Goal: Information Seeking & Learning: Learn about a topic

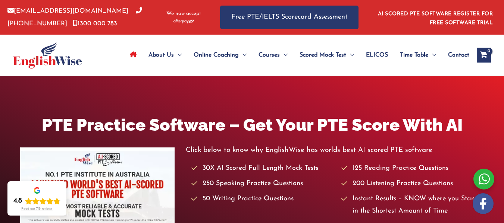
click at [134, 55] on icon "Site Navigation: Main Menu" at bounding box center [133, 54] width 7 height 6
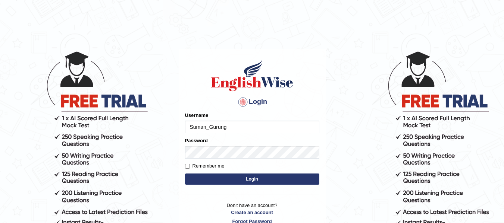
type input "Suman_Gurung"
click at [187, 166] on input "Remember me" at bounding box center [187, 166] width 5 height 5
checkbox input "true"
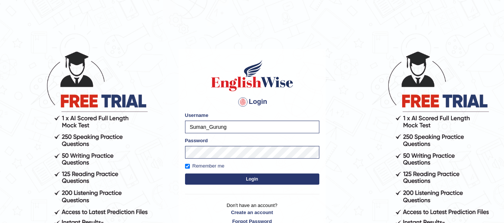
click at [206, 179] on button "Login" at bounding box center [252, 179] width 134 height 11
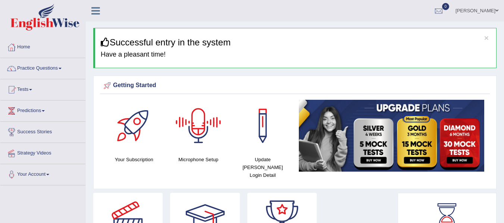
click at [194, 113] on div at bounding box center [198, 126] width 52 height 52
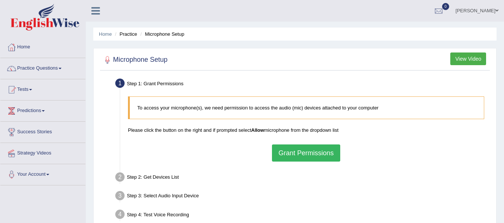
click at [257, 13] on ul "Suman Gurung Toggle navigation Username: Suman_Gurung Access Type: Online Subsc…" at bounding box center [357, 10] width 293 height 21
click at [311, 155] on button "Grant Permissions" at bounding box center [306, 153] width 68 height 17
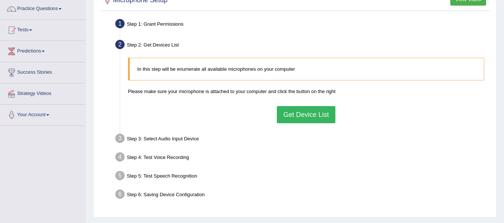
scroll to position [75, 0]
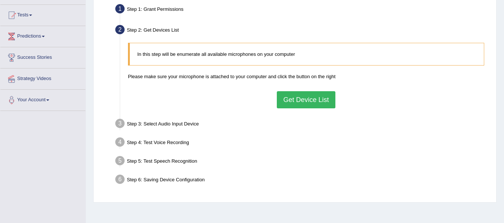
click at [320, 99] on button "Get Device List" at bounding box center [306, 99] width 58 height 17
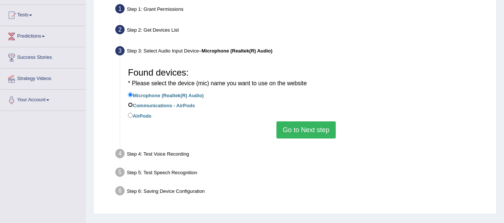
click at [131, 107] on input "Communications - AirPods" at bounding box center [130, 105] width 5 height 5
radio input "true"
click at [132, 96] on input "Microphone (Realtek(R) Audio)" at bounding box center [130, 94] width 5 height 5
radio input "true"
click at [130, 104] on input "Communications - AirPods" at bounding box center [130, 105] width 5 height 5
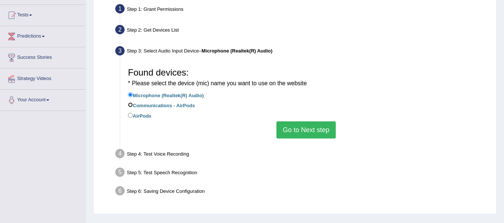
radio input "true"
click at [299, 129] on button "Go to Next step" at bounding box center [305, 130] width 59 height 17
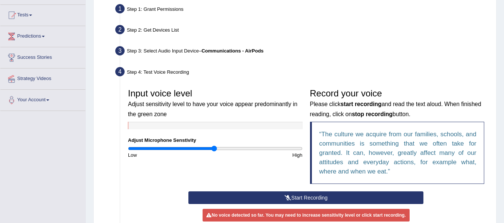
click at [330, 73] on div "Step 4: Test Voice Recording" at bounding box center [302, 73] width 381 height 16
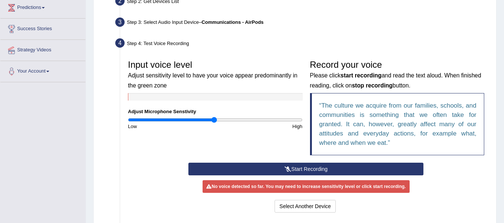
scroll to position [104, 0]
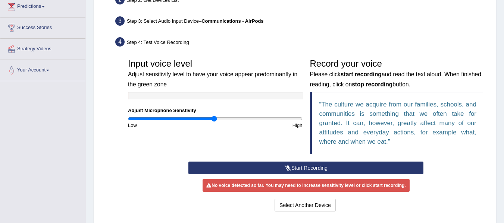
click at [298, 171] on button "Start Recording" at bounding box center [305, 168] width 235 height 13
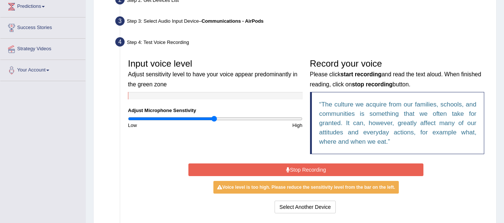
click at [298, 171] on button "Stop Recording" at bounding box center [305, 170] width 235 height 13
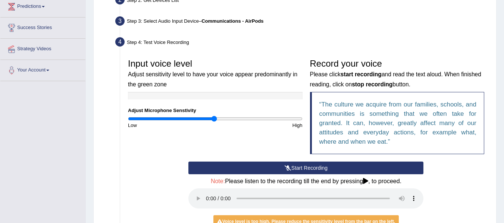
click at [436, 208] on div "Start Recording Stop Recording Note: Please listen to the recording till the en…" at bounding box center [306, 206] width 364 height 88
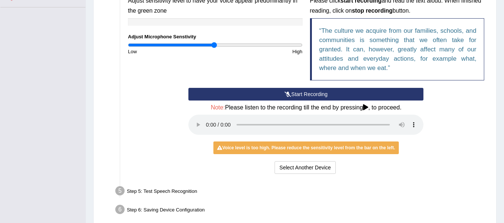
scroll to position [179, 0]
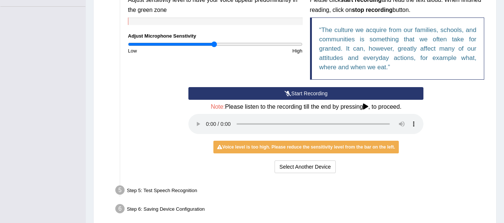
click at [298, 178] on div "Input voice level Adjust sensitivity level to have your voice appear predominan…" at bounding box center [306, 78] width 364 height 202
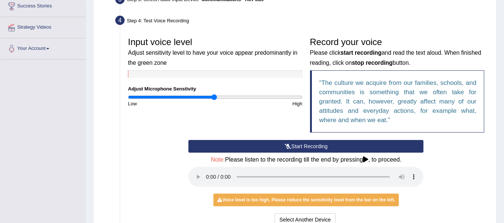
scroll to position [164, 0]
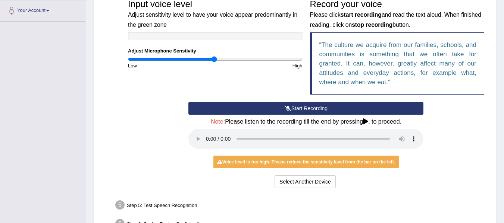
click at [283, 104] on button "Start Recording" at bounding box center [305, 108] width 235 height 13
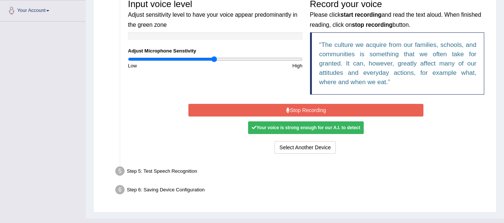
click at [283, 104] on button "Stop Recording" at bounding box center [305, 110] width 235 height 13
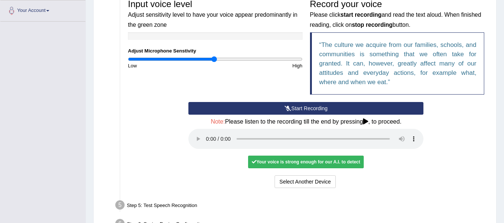
click at [373, 202] on div "Step 5: Test Speech Recognition" at bounding box center [302, 206] width 381 height 16
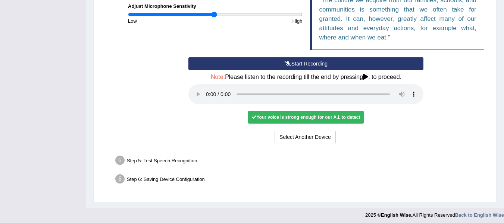
scroll to position [212, 0]
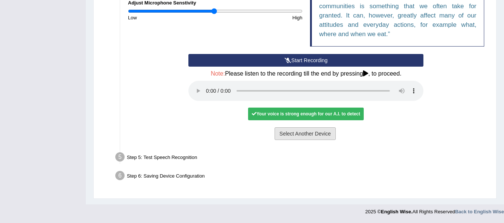
click at [309, 132] on button "Select Another Device" at bounding box center [304, 134] width 61 height 13
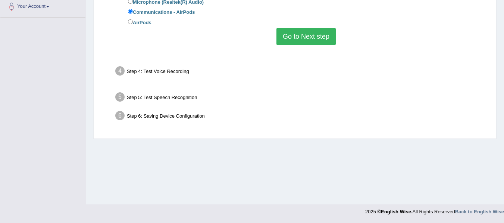
scroll to position [168, 0]
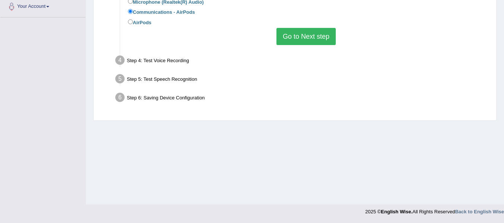
click at [302, 39] on button "Go to Next step" at bounding box center [305, 36] width 59 height 17
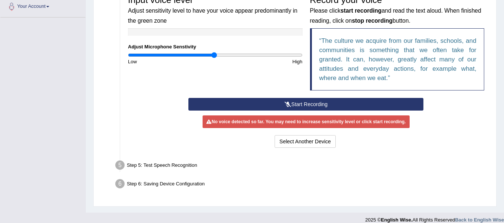
click at [283, 102] on button "Start Recording" at bounding box center [305, 104] width 235 height 13
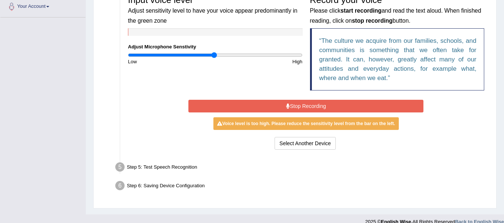
click at [283, 102] on button "Stop Recording" at bounding box center [305, 106] width 235 height 13
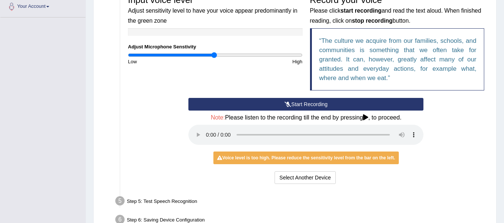
click at [283, 102] on button "Start Recording" at bounding box center [305, 104] width 235 height 13
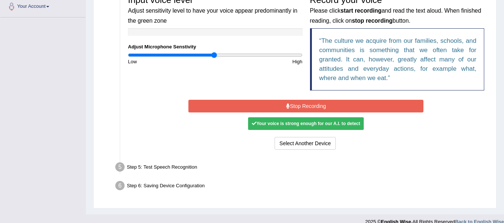
click at [283, 102] on button "Stop Recording" at bounding box center [305, 106] width 235 height 13
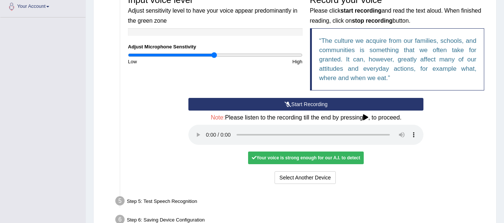
click at [181, 201] on div "Step 5: Test Speech Recognition" at bounding box center [302, 202] width 381 height 16
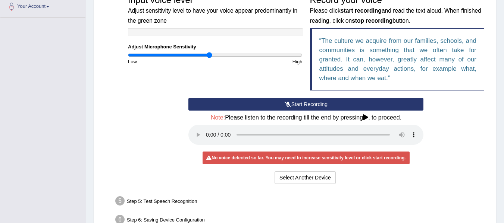
click at [210, 55] on input "range" at bounding box center [215, 55] width 175 height 6
click at [213, 54] on input "range" at bounding box center [215, 55] width 175 height 6
click at [217, 54] on input "range" at bounding box center [215, 55] width 175 height 6
click at [213, 55] on input "range" at bounding box center [215, 55] width 175 height 6
click at [216, 55] on input "range" at bounding box center [215, 55] width 175 height 6
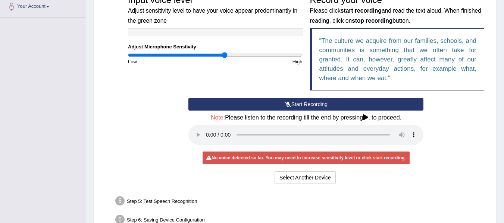
click at [224, 55] on input "range" at bounding box center [215, 55] width 175 height 6
click at [204, 55] on input "range" at bounding box center [215, 55] width 175 height 6
click at [210, 54] on input "range" at bounding box center [215, 55] width 175 height 6
click at [268, 100] on button "Start Recording" at bounding box center [305, 104] width 235 height 13
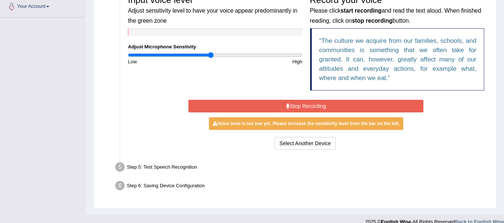
click at [299, 101] on button "Stop Recording" at bounding box center [305, 106] width 235 height 13
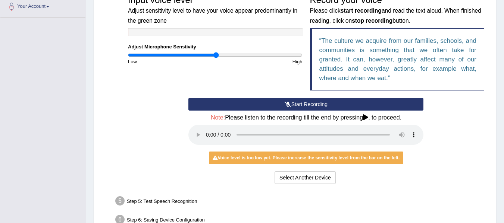
click at [216, 55] on input "range" at bounding box center [215, 55] width 175 height 6
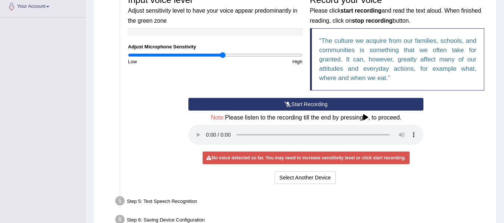
type input "1.1"
click at [223, 56] on input "range" at bounding box center [215, 55] width 175 height 6
click at [295, 105] on button "Start Recording" at bounding box center [305, 104] width 235 height 13
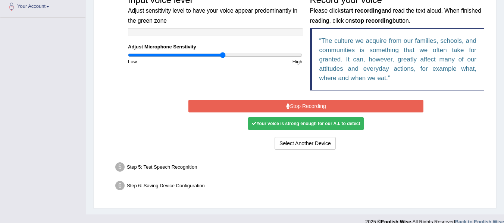
click at [295, 105] on button "Stop Recording" at bounding box center [305, 106] width 235 height 13
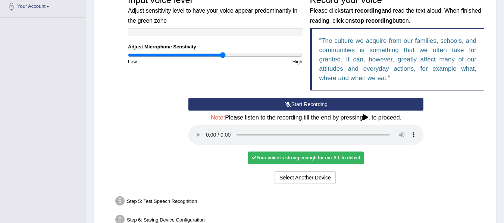
click at [217, 203] on div "Step 5: Test Speech Recognition" at bounding box center [302, 202] width 381 height 16
click at [186, 201] on div "Step 5: Test Speech Recognition" at bounding box center [302, 202] width 381 height 16
click at [228, 188] on div "Input voice level Adjust sensitivity level to have your voice appear predominan…" at bounding box center [306, 89] width 364 height 202
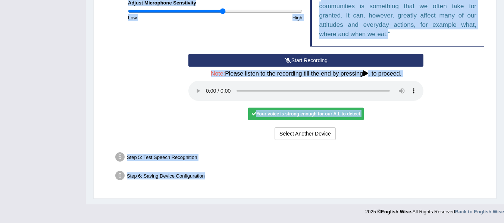
drag, startPoint x: 221, startPoint y: 199, endPoint x: 227, endPoint y: 168, distance: 31.8
click at [227, 168] on div "Microphone Setup View Video Step 1: Grant Permissions To access your microphone…" at bounding box center [294, 17] width 403 height 363
click at [215, 148] on ul "Step 1: Grant Permissions To access your microphone(s), we need permission to a…" at bounding box center [295, 24] width 386 height 321
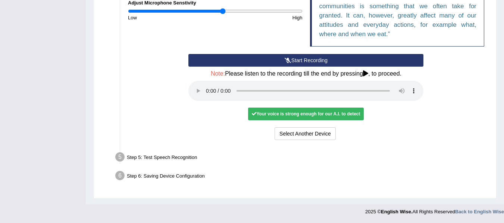
click at [186, 159] on div "Step 5: Test Speech Recognition" at bounding box center [302, 158] width 381 height 16
click at [164, 158] on div "Step 5: Test Speech Recognition" at bounding box center [302, 158] width 381 height 16
click at [245, 172] on div "Step 6: Saving Device Configuration" at bounding box center [302, 177] width 381 height 16
click at [304, 134] on button "Select Another Device" at bounding box center [304, 134] width 61 height 13
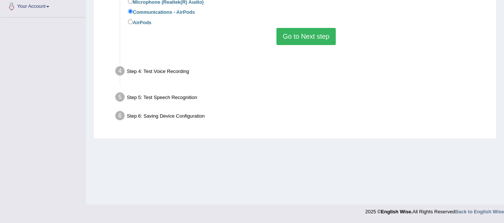
scroll to position [168, 0]
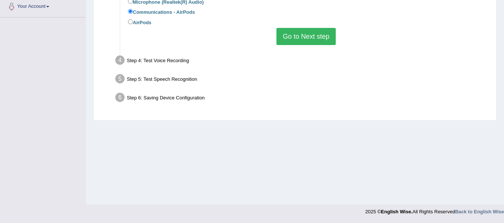
click at [313, 38] on button "Go to Next step" at bounding box center [305, 36] width 59 height 17
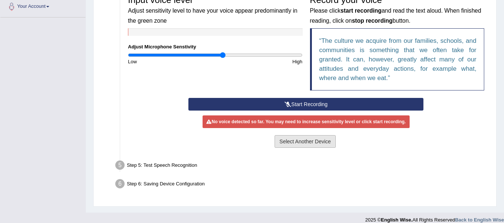
click at [306, 146] on button "Select Another Device" at bounding box center [304, 141] width 61 height 13
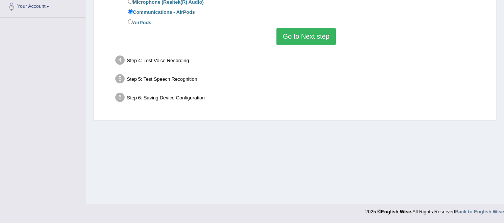
click at [164, 79] on div "Step 5: Test Speech Recognition" at bounding box center [302, 80] width 381 height 16
click at [240, 100] on div "Step 6: Saving Device Configuration" at bounding box center [302, 99] width 381 height 16
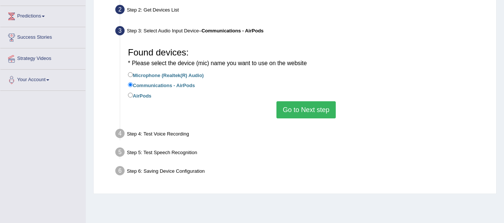
scroll to position [94, 0]
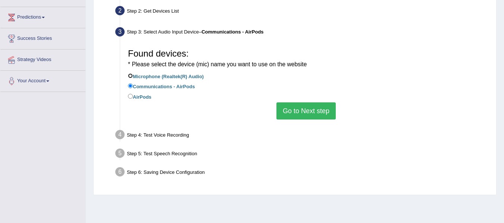
click at [129, 77] on input "Microphone (Realtek(R) Audio)" at bounding box center [130, 75] width 5 height 5
radio input "true"
click at [309, 108] on button "Go to Next step" at bounding box center [305, 111] width 59 height 17
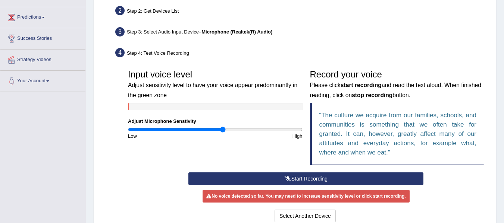
click at [285, 156] on div "Input voice level Adjust sensitivity level to have your voice appear predominan…" at bounding box center [306, 119] width 364 height 107
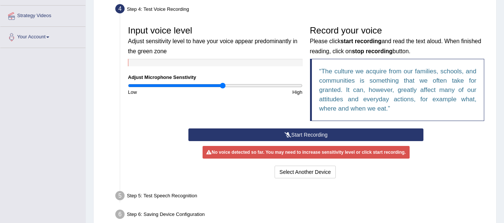
scroll to position [138, 0]
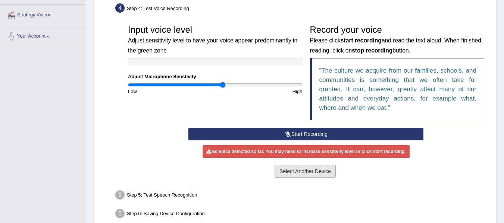
click at [294, 170] on button "Select Another Device" at bounding box center [304, 171] width 61 height 13
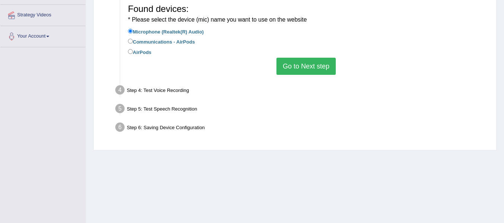
click at [175, 110] on div "Step 5: Test Speech Recognition" at bounding box center [302, 110] width 381 height 16
click at [264, 117] on div "Step 5: Test Speech Recognition" at bounding box center [302, 110] width 381 height 16
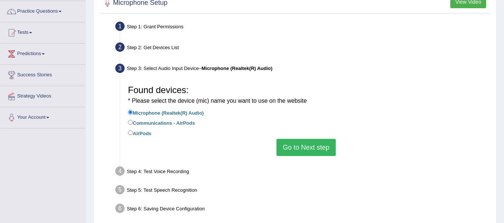
scroll to position [94, 0]
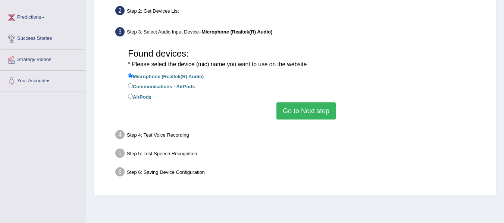
click at [119, 132] on li "Step 4: Test Voice Recording Input voice level Adjust sensitivity level to have…" at bounding box center [302, 136] width 371 height 16
click at [296, 107] on button "Go to Next step" at bounding box center [305, 111] width 59 height 17
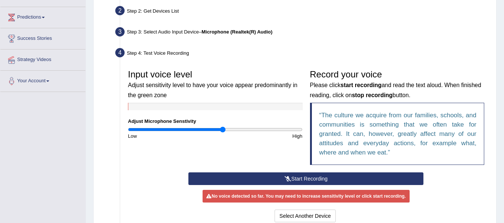
click at [308, 177] on button "Start Recording" at bounding box center [305, 179] width 235 height 13
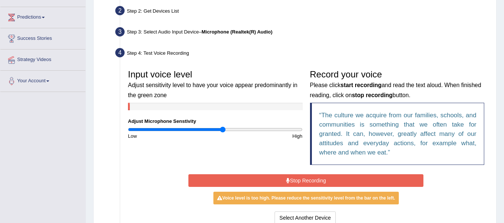
click at [308, 177] on button "Stop Recording" at bounding box center [305, 181] width 235 height 13
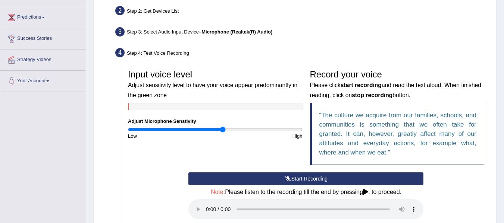
click at [300, 155] on div "Input voice level Adjust sensitivity level to have your voice appear predominan…" at bounding box center [306, 119] width 364 height 107
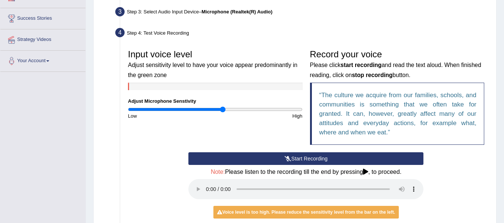
scroll to position [123, 0]
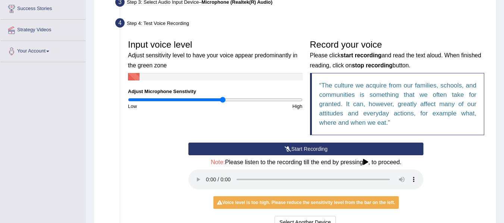
click at [305, 150] on button "Start Recording" at bounding box center [305, 149] width 235 height 13
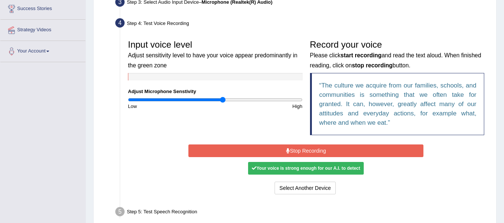
click at [305, 150] on button "Stop Recording" at bounding box center [305, 151] width 235 height 13
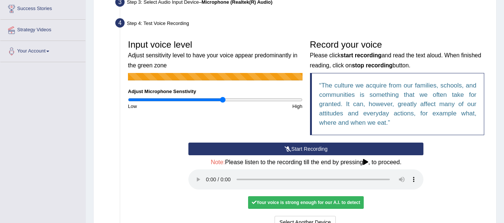
click at [288, 127] on div "Input voice level Adjust sensitivity level to have your voice appear predominan…" at bounding box center [306, 89] width 364 height 107
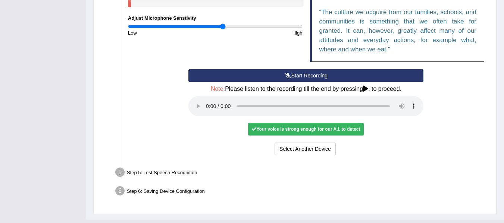
scroll to position [198, 0]
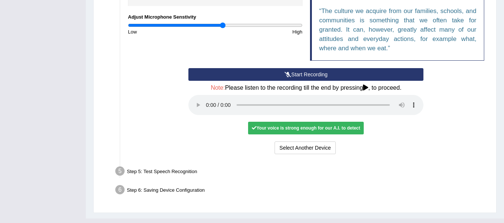
click at [147, 120] on div "Start Recording Stop Recording Note: Please listen to the recording till the en…" at bounding box center [306, 112] width 364 height 88
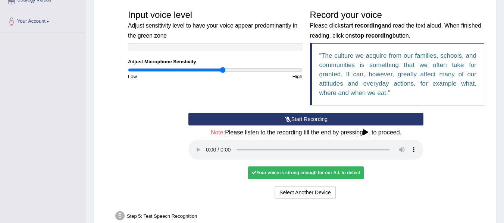
scroll to position [168, 0]
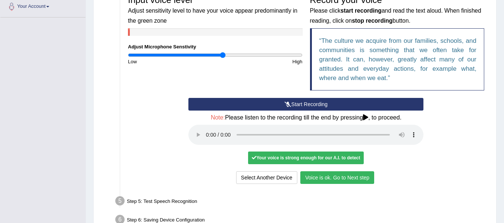
click at [330, 179] on button "Voice is ok. Go to Next step" at bounding box center [337, 178] width 74 height 13
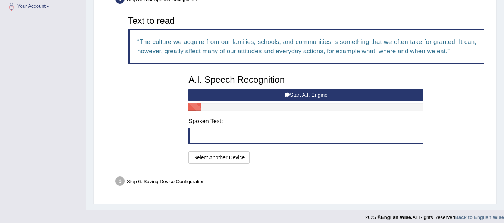
click at [293, 92] on button "Start A.I. Engine" at bounding box center [305, 95] width 235 height 13
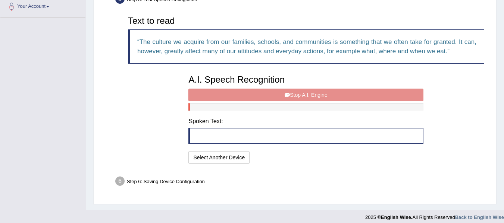
click at [293, 92] on div "A.I. Speech Recognition Start A.I. Engine Stop A.I. Engine Note: Please listen …" at bounding box center [306, 118] width 242 height 95
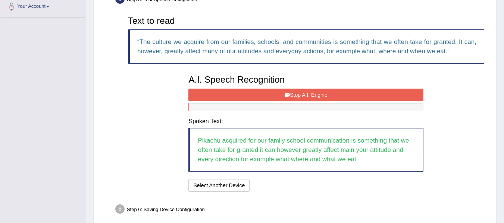
click at [293, 94] on button "Stop A.I. Engine" at bounding box center [305, 95] width 235 height 13
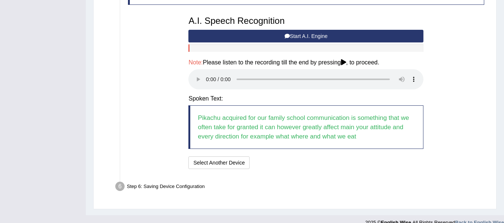
scroll to position [228, 0]
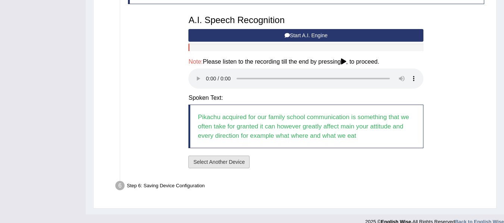
click at [223, 164] on button "Select Another Device" at bounding box center [218, 162] width 61 height 13
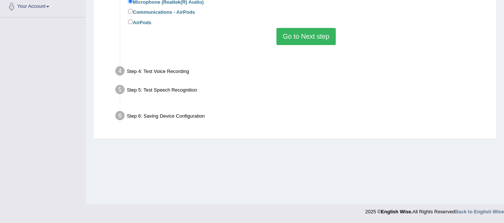
scroll to position [168, 0]
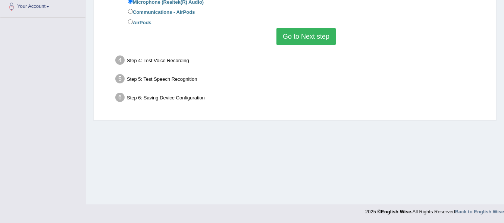
click at [295, 36] on button "Go to Next step" at bounding box center [305, 36] width 59 height 17
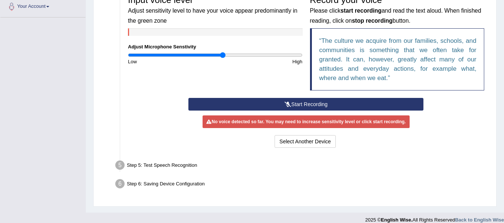
click at [317, 103] on button "Start Recording" at bounding box center [305, 104] width 235 height 13
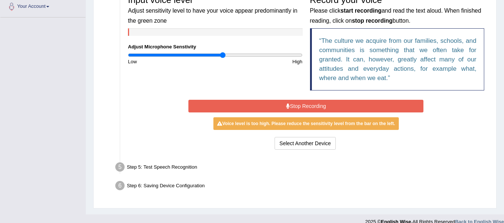
click at [317, 103] on button "Stop Recording" at bounding box center [305, 106] width 235 height 13
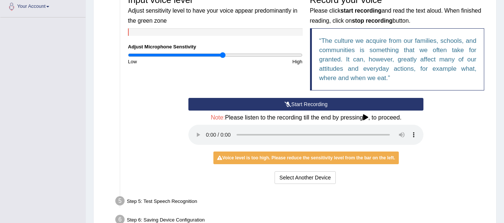
click at [317, 103] on button "Start Recording" at bounding box center [305, 104] width 235 height 13
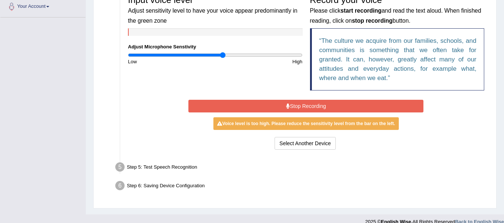
click at [317, 103] on button "Stop Recording" at bounding box center [305, 106] width 235 height 13
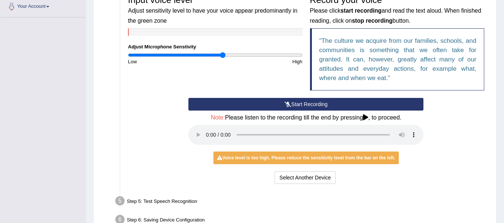
click at [317, 103] on button "Start Recording" at bounding box center [305, 104] width 235 height 13
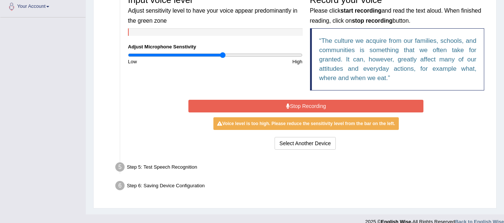
click at [317, 103] on button "Stop Recording" at bounding box center [305, 106] width 235 height 13
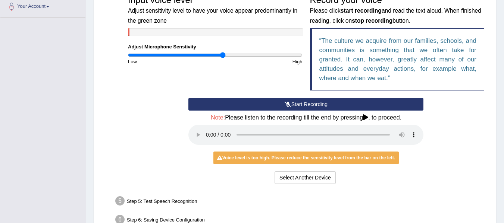
click at [317, 103] on button "Start Recording" at bounding box center [305, 104] width 235 height 13
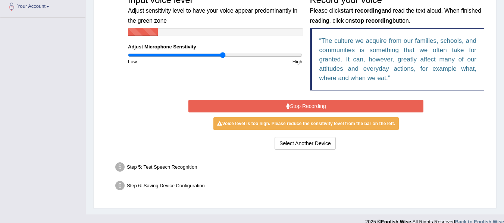
click at [317, 103] on button "Stop Recording" at bounding box center [305, 106] width 235 height 13
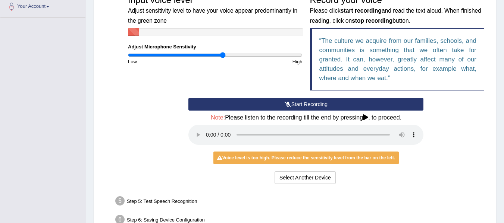
click at [317, 103] on button "Start Recording" at bounding box center [305, 104] width 235 height 13
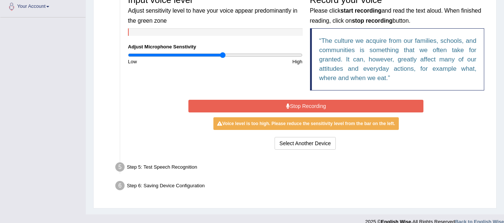
click at [317, 103] on button "Stop Recording" at bounding box center [305, 106] width 235 height 13
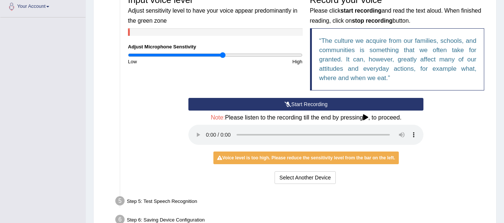
click at [317, 103] on button "Start Recording" at bounding box center [305, 104] width 235 height 13
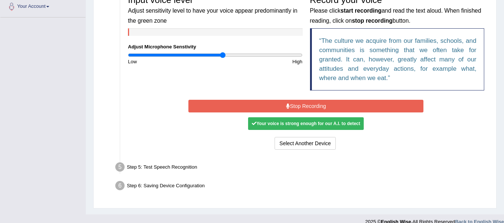
click at [317, 103] on button "Stop Recording" at bounding box center [305, 106] width 235 height 13
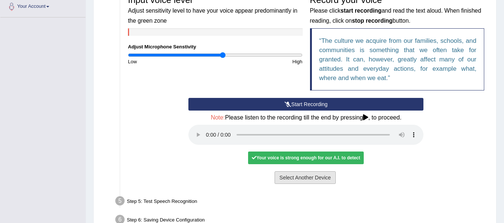
click at [301, 178] on button "Select Another Device" at bounding box center [304, 178] width 61 height 13
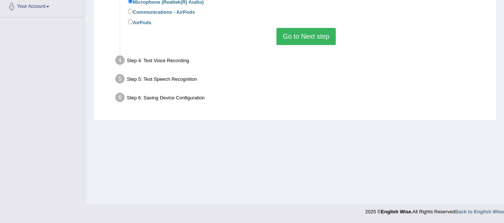
click at [299, 39] on button "Go to Next step" at bounding box center [305, 36] width 59 height 17
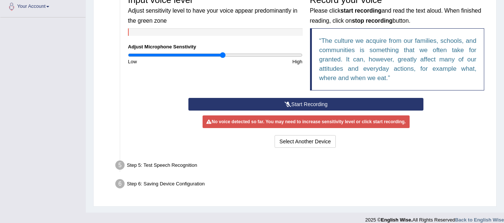
click at [291, 105] on button "Start Recording" at bounding box center [305, 104] width 235 height 13
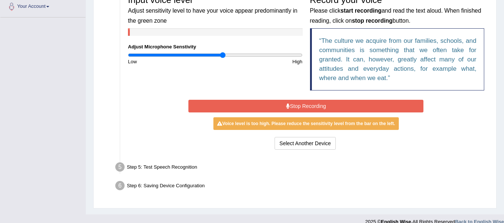
click at [291, 105] on button "Stop Recording" at bounding box center [305, 106] width 235 height 13
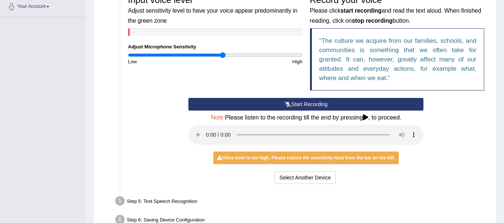
click at [291, 105] on button "Start Recording" at bounding box center [305, 104] width 235 height 13
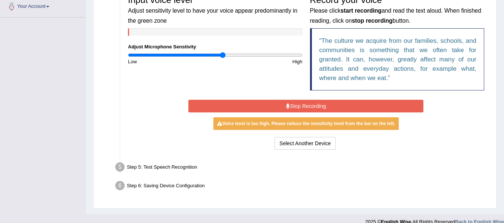
click at [291, 105] on button "Stop Recording" at bounding box center [305, 106] width 235 height 13
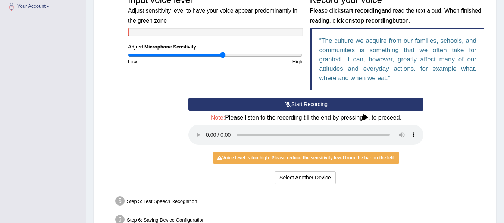
click at [291, 105] on button "Start Recording" at bounding box center [305, 104] width 235 height 13
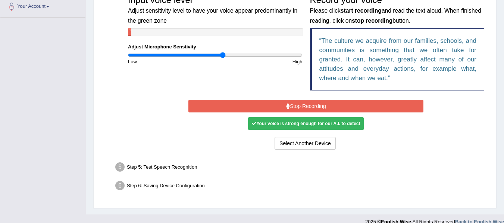
click at [291, 105] on button "Stop Recording" at bounding box center [305, 106] width 235 height 13
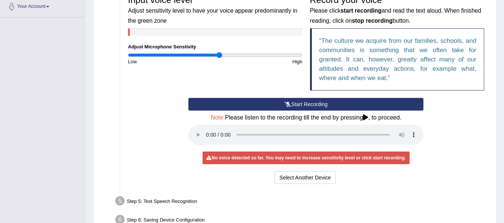
click at [219, 56] on input "range" at bounding box center [215, 55] width 175 height 6
click at [333, 104] on button "Start Recording" at bounding box center [305, 104] width 235 height 13
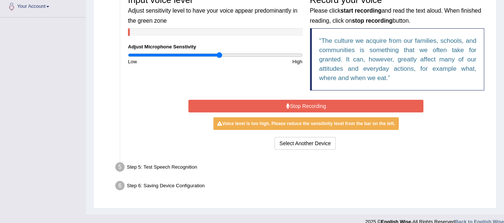
click at [333, 104] on button "Stop Recording" at bounding box center [305, 106] width 235 height 13
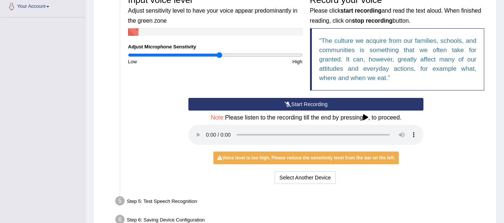
click at [333, 104] on button "Start Recording" at bounding box center [305, 104] width 235 height 13
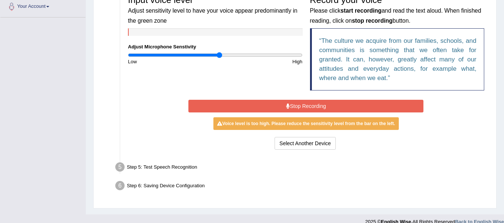
click at [333, 104] on button "Stop Recording" at bounding box center [305, 106] width 235 height 13
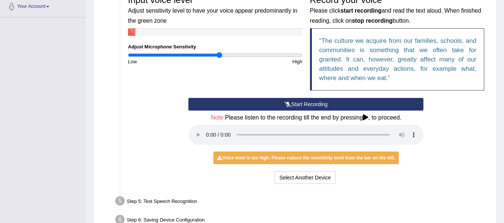
click at [333, 104] on button "Start Recording" at bounding box center [305, 104] width 235 height 13
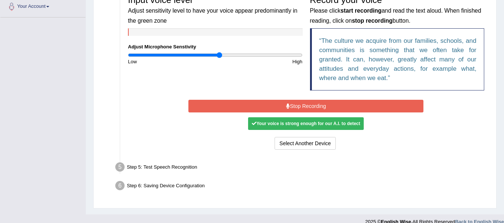
click at [333, 104] on button "Stop Recording" at bounding box center [305, 106] width 235 height 13
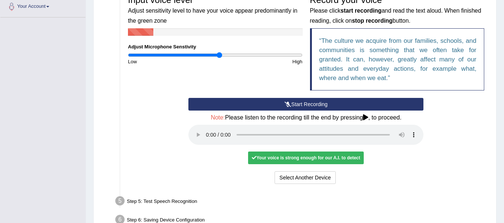
click at [399, 157] on div "No voice detected so far. You may need to increase sensitivity level or click s…" at bounding box center [305, 157] width 235 height 7
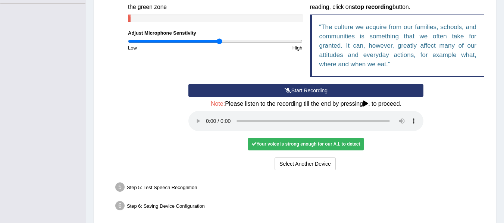
scroll to position [182, 0]
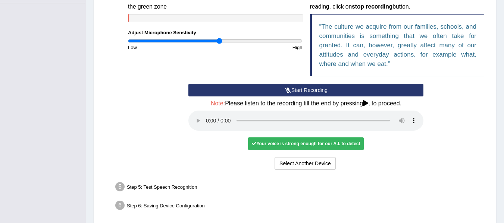
click at [503, 17] on div "Home Practice Microphone Setup You have already completed the setup earlier wit…" at bounding box center [295, 26] width 418 height 417
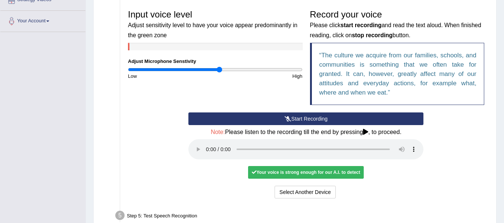
scroll to position [153, 0]
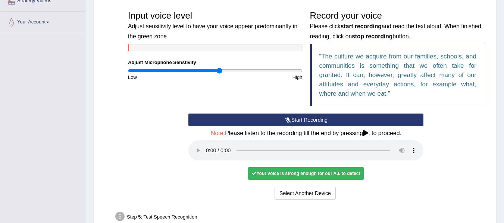
click at [313, 120] on button "Start Recording" at bounding box center [305, 120] width 235 height 13
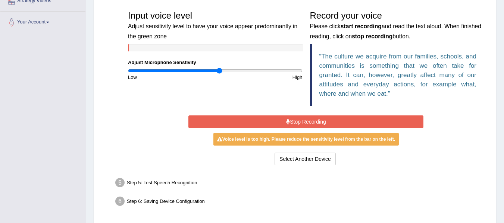
click at [313, 120] on button "Stop Recording" at bounding box center [305, 122] width 235 height 13
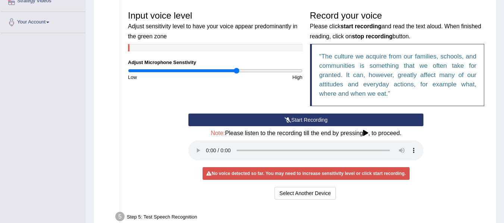
click at [236, 71] on input "range" at bounding box center [215, 71] width 175 height 6
click at [285, 120] on icon at bounding box center [288, 119] width 7 height 5
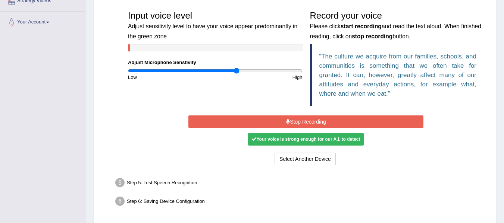
click at [284, 120] on button "Stop Recording" at bounding box center [305, 122] width 235 height 13
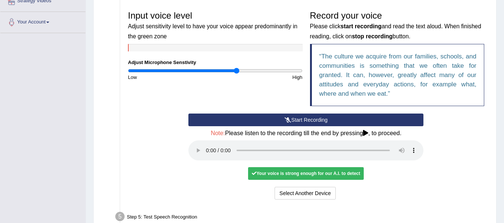
click at [285, 120] on icon at bounding box center [288, 119] width 7 height 5
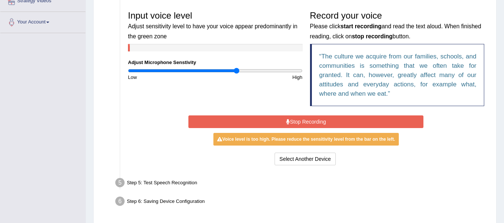
click at [284, 120] on button "Stop Recording" at bounding box center [305, 122] width 235 height 13
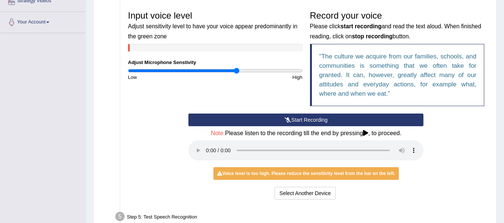
click at [285, 120] on icon at bounding box center [288, 119] width 7 height 5
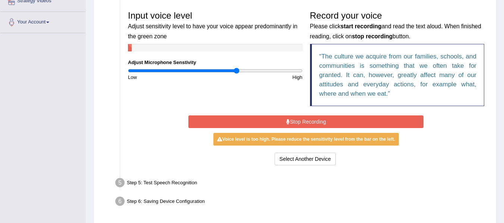
click at [284, 120] on button "Stop Recording" at bounding box center [305, 122] width 235 height 13
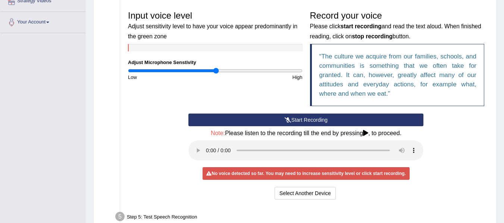
click at [215, 72] on input "range" at bounding box center [215, 71] width 175 height 6
click at [298, 119] on button "Start Recording" at bounding box center [305, 120] width 235 height 13
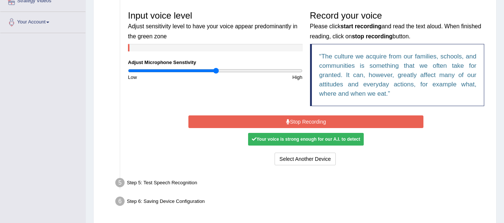
click at [298, 119] on button "Stop Recording" at bounding box center [305, 122] width 235 height 13
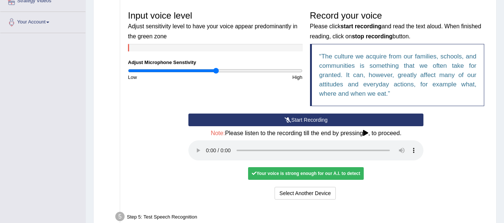
click at [298, 119] on button "Start Recording" at bounding box center [305, 120] width 235 height 13
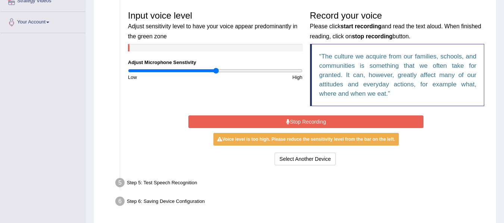
click at [298, 119] on button "Stop Recording" at bounding box center [305, 122] width 235 height 13
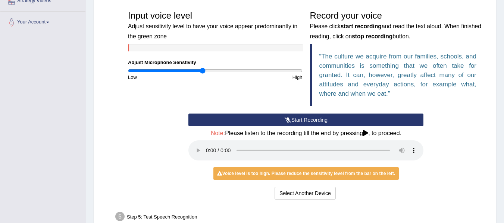
click at [202, 69] on input "range" at bounding box center [215, 71] width 175 height 6
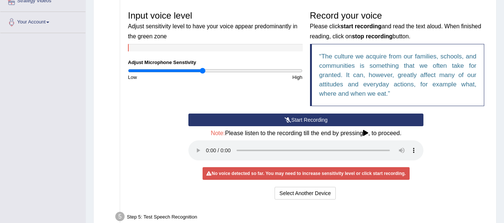
click at [310, 115] on button "Start Recording" at bounding box center [305, 120] width 235 height 13
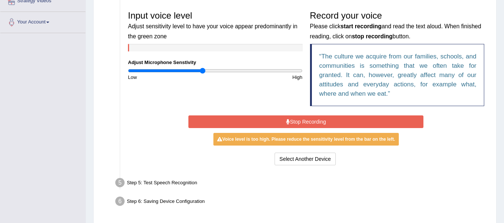
click at [310, 116] on button "Stop Recording" at bounding box center [305, 122] width 235 height 13
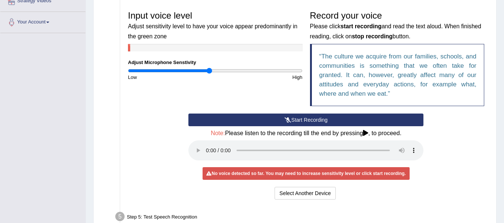
type input "0.94"
click at [209, 70] on input "range" at bounding box center [215, 71] width 175 height 6
click at [277, 118] on button "Start Recording" at bounding box center [305, 120] width 235 height 13
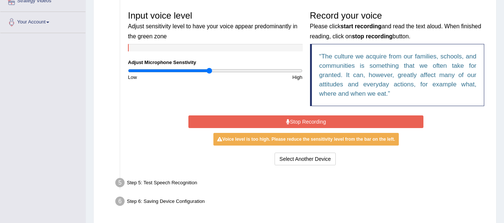
click at [277, 118] on button "Stop Recording" at bounding box center [305, 122] width 235 height 13
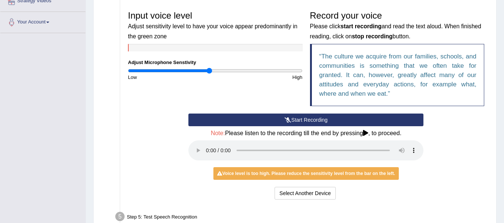
click at [277, 118] on button "Start Recording" at bounding box center [305, 120] width 235 height 13
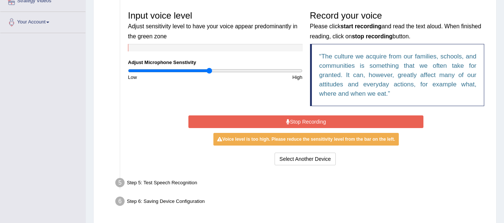
click at [277, 118] on button "Stop Recording" at bounding box center [305, 122] width 235 height 13
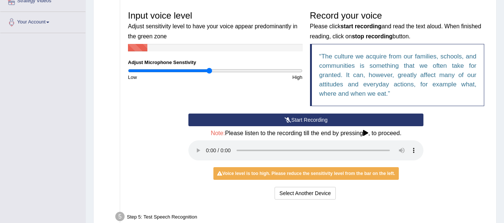
click at [291, 121] on button "Start Recording" at bounding box center [305, 120] width 235 height 13
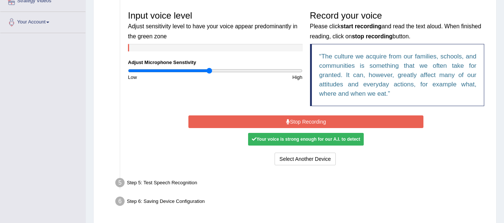
click at [291, 121] on button "Stop Recording" at bounding box center [305, 122] width 235 height 13
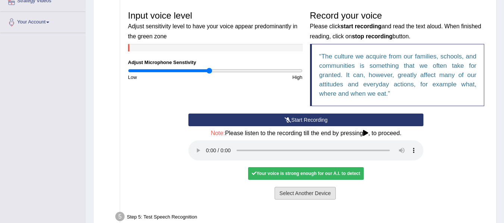
click at [321, 194] on button "Select Another Device" at bounding box center [304, 193] width 61 height 13
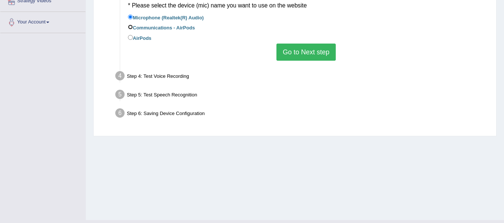
click at [129, 25] on input "Communications - AirPods" at bounding box center [130, 27] width 5 height 5
radio input "true"
click at [318, 53] on button "Go to Next step" at bounding box center [305, 52] width 59 height 17
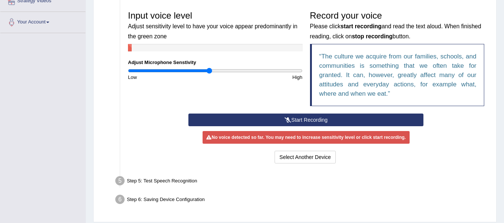
click at [342, 120] on button "Start Recording" at bounding box center [305, 120] width 235 height 13
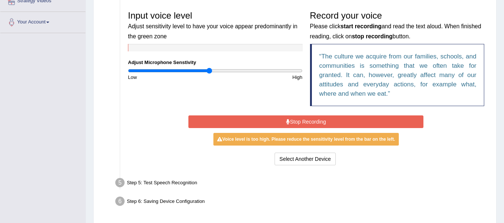
click at [342, 120] on button "Stop Recording" at bounding box center [305, 122] width 235 height 13
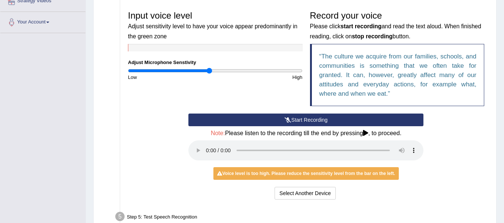
click at [342, 120] on button "Start Recording" at bounding box center [305, 120] width 235 height 13
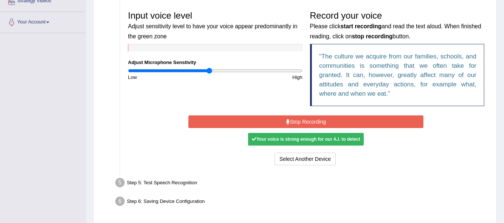
click at [342, 120] on button "Stop Recording" at bounding box center [305, 122] width 235 height 13
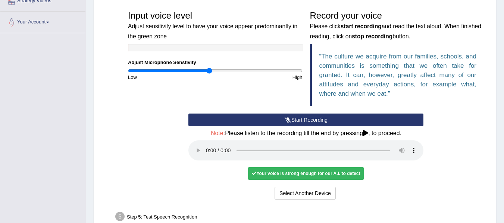
click at [126, 107] on div "Input voice level Adjust sensitivity level to have your voice appear predominan…" at bounding box center [306, 60] width 364 height 107
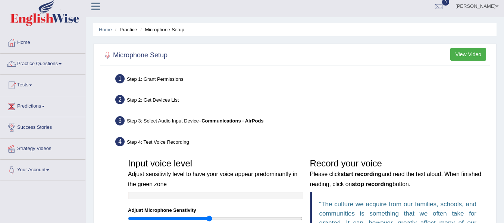
scroll to position [0, 0]
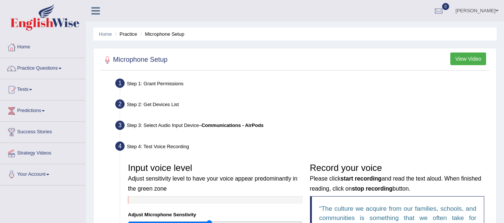
click at [476, 57] on button "View Video" at bounding box center [468, 59] width 36 height 13
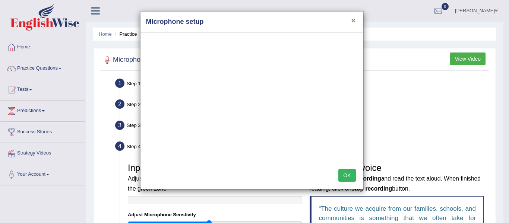
click at [352, 19] on button "×" at bounding box center [353, 20] width 4 height 8
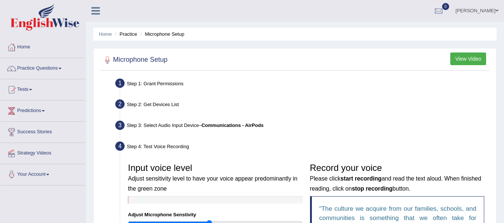
click at [38, 97] on link "Tests" at bounding box center [42, 88] width 85 height 19
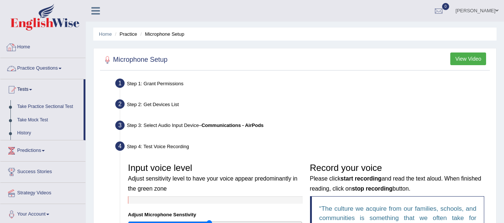
click at [41, 67] on link "Practice Questions" at bounding box center [42, 67] width 85 height 19
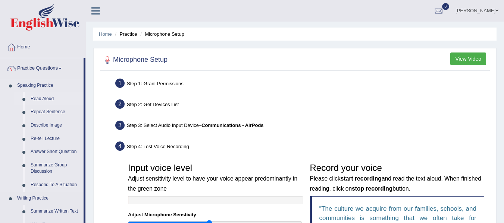
click at [42, 97] on link "Read Aloud" at bounding box center [55, 98] width 56 height 13
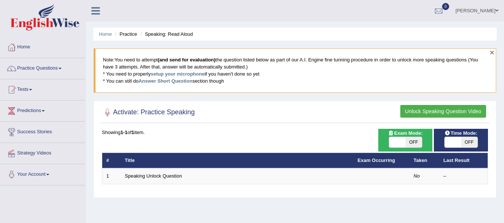
click at [493, 52] on button "×" at bounding box center [492, 52] width 4 height 8
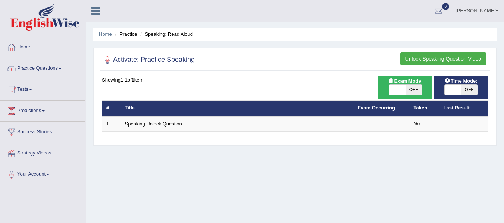
click at [45, 111] on span at bounding box center [43, 110] width 3 height 1
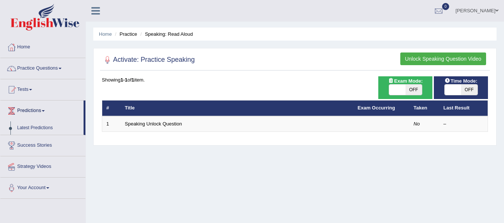
click at [45, 111] on span at bounding box center [43, 110] width 3 height 1
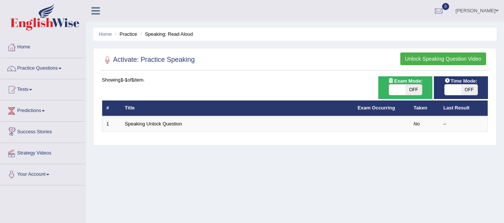
click at [46, 138] on link "Success Stories" at bounding box center [42, 131] width 85 height 19
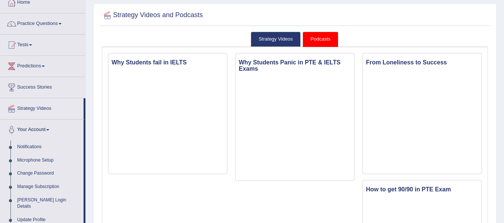
scroll to position [60, 0]
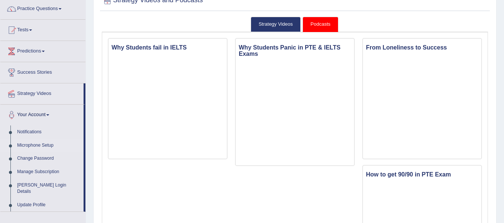
click at [48, 144] on link "Microphone Setup" at bounding box center [49, 145] width 70 height 13
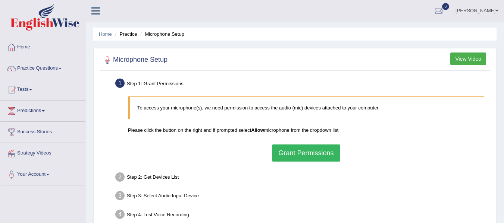
click at [294, 154] on button "Grant Permissions" at bounding box center [306, 153] width 68 height 17
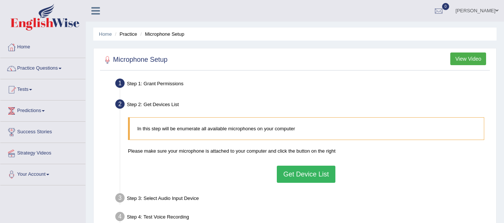
click at [308, 177] on button "Get Device List" at bounding box center [306, 174] width 58 height 17
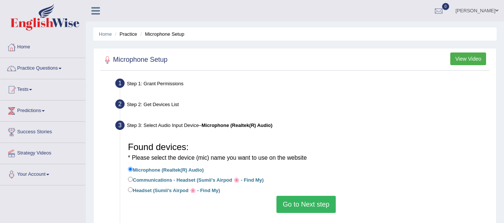
click at [309, 210] on button "Go to Next step" at bounding box center [305, 204] width 59 height 17
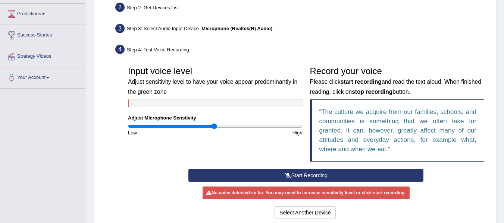
scroll to position [134, 0]
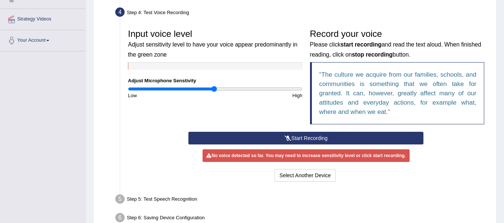
click at [335, 136] on button "Start Recording" at bounding box center [305, 138] width 235 height 13
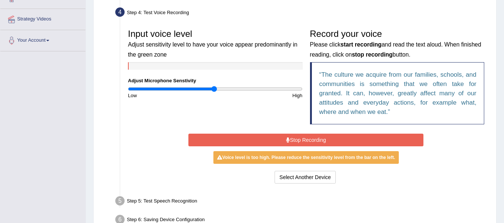
click at [335, 136] on button "Stop Recording" at bounding box center [305, 140] width 235 height 13
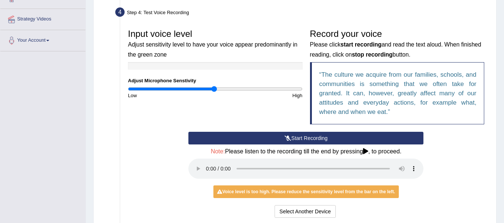
click at [164, 168] on div "Start Recording Stop Recording Note: Please listen to the recording till the en…" at bounding box center [306, 176] width 364 height 88
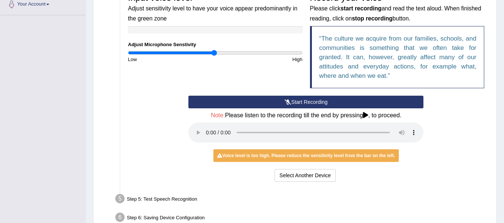
scroll to position [194, 0]
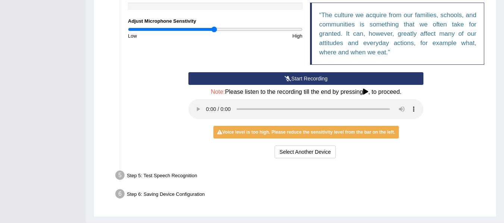
click at [414, 169] on div "Step 5: Test Speech Recognition" at bounding box center [302, 177] width 381 height 16
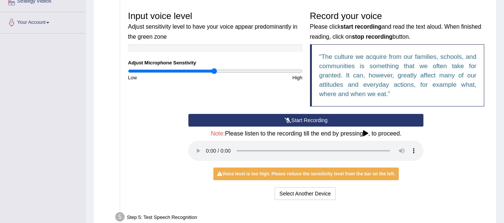
scroll to position [134, 0]
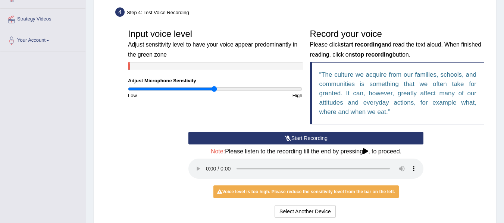
click at [323, 137] on button "Start Recording" at bounding box center [305, 138] width 235 height 13
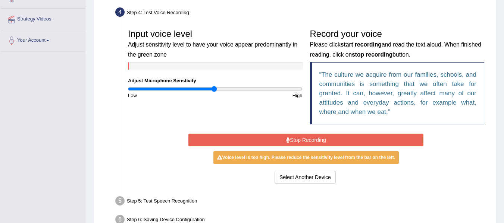
click at [323, 137] on button "Stop Recording" at bounding box center [305, 140] width 235 height 13
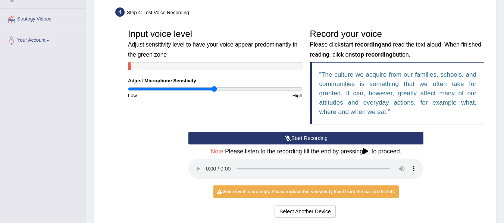
click at [323, 137] on button "Start Recording" at bounding box center [305, 138] width 235 height 13
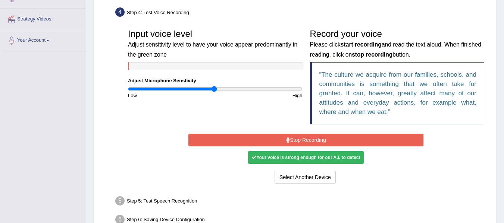
click at [323, 137] on button "Stop Recording" at bounding box center [305, 140] width 235 height 13
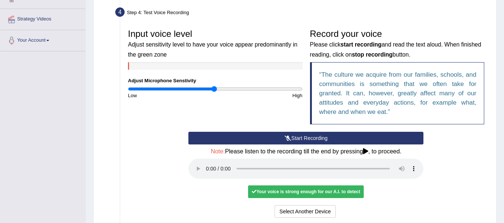
click at [389, 199] on div "Start Recording Stop Recording Note: Please listen to the recording till the en…" at bounding box center [306, 176] width 242 height 88
click at [460, 181] on div "Start Recording Stop Recording Note: Please listen to the recording till the en…" at bounding box center [306, 176] width 364 height 88
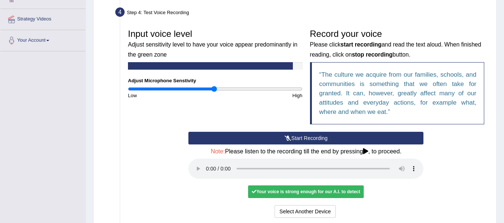
click at [458, 182] on div "Start Recording Stop Recording Note: Please listen to the recording till the en…" at bounding box center [306, 176] width 364 height 88
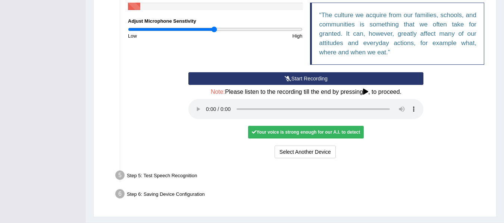
scroll to position [209, 0]
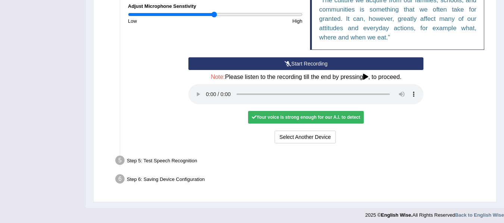
click at [459, 138] on div "Start Recording Stop Recording Note: Please listen to the recording till the en…" at bounding box center [306, 101] width 364 height 88
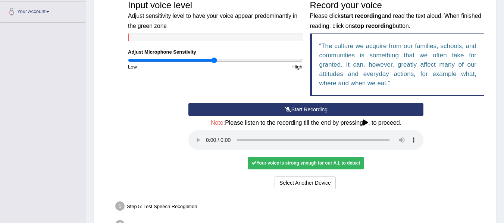
scroll to position [164, 0]
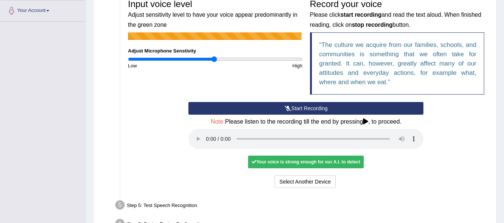
click at [153, 115] on div "Start Recording Stop Recording Note: Please listen to the recording till the en…" at bounding box center [306, 146] width 364 height 88
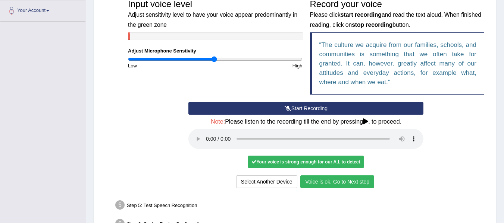
click at [345, 184] on button "Voice is ok. Go to Next step" at bounding box center [337, 182] width 74 height 13
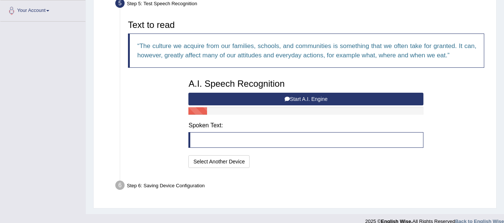
click at [299, 95] on button "Start A.I. Engine" at bounding box center [305, 99] width 235 height 13
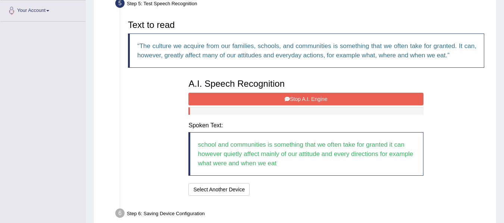
click at [299, 95] on button "Stop A.I. Engine" at bounding box center [305, 99] width 235 height 13
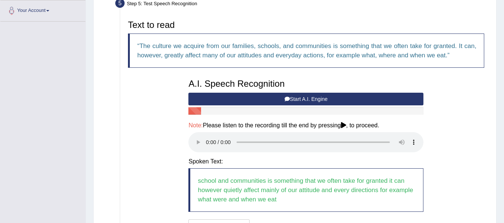
click at [450, 154] on div "Text to read The culture we acquire from our families, schools, and communities…" at bounding box center [306, 125] width 364 height 218
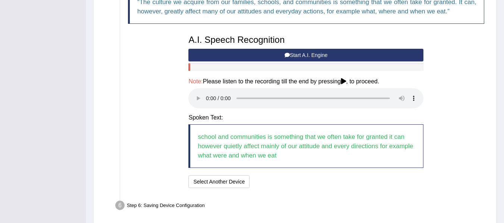
scroll to position [193, 0]
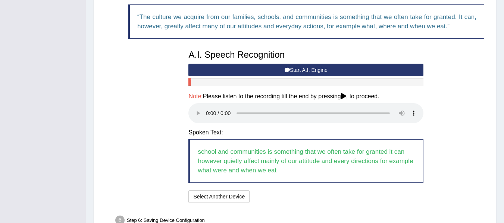
click at [279, 70] on button "Start A.I. Engine" at bounding box center [305, 70] width 235 height 13
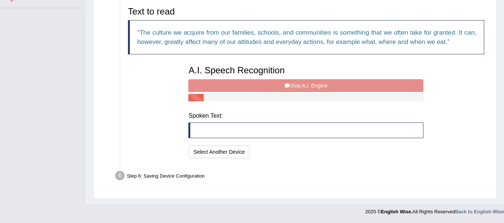
scroll to position [174, 0]
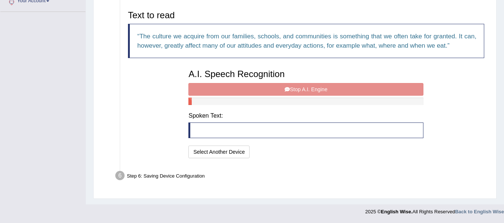
click at [307, 87] on div "A.I. Speech Recognition Start A.I. Engine Stop A.I. Engine Note: Please listen …" at bounding box center [306, 113] width 242 height 95
click at [283, 84] on div "A.I. Speech Recognition Start A.I. Engine Stop A.I. Engine Note: Please listen …" at bounding box center [306, 113] width 242 height 95
click at [148, 116] on div "Text to read The culture we acquire from our families, schools, and communities…" at bounding box center [306, 84] width 364 height 154
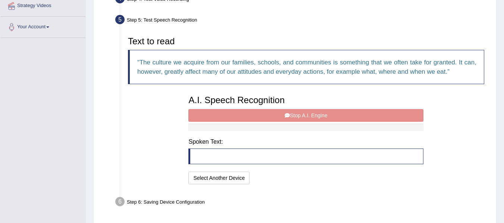
scroll to position [149, 0]
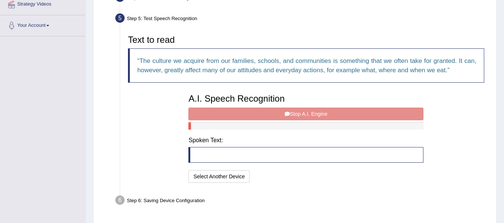
click at [169, 117] on div "Text to read The culture we acquire from our families, schools, and communities…" at bounding box center [306, 108] width 364 height 154
click at [273, 117] on div "A.I. Speech Recognition Start A.I. Engine Stop A.I. Engine Note: Please listen …" at bounding box center [306, 137] width 242 height 95
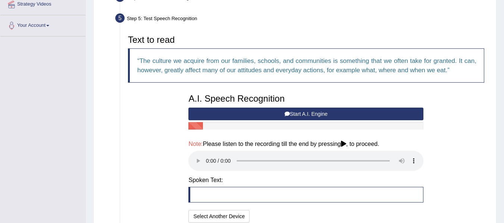
click at [273, 117] on div "A.I. Speech Recognition Start A.I. Engine Stop A.I. Engine Note: Please listen …" at bounding box center [306, 157] width 242 height 135
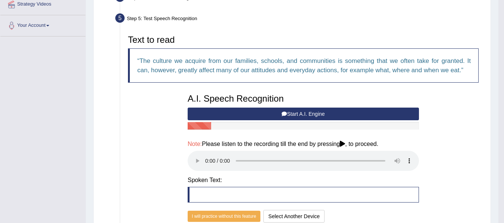
click at [273, 117] on button "Start A.I. Engine" at bounding box center [303, 114] width 231 height 13
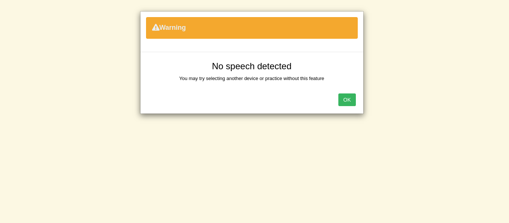
click at [345, 98] on button "OK" at bounding box center [347, 100] width 17 height 13
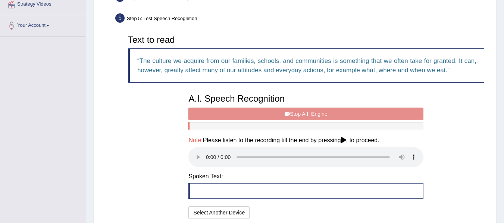
click at [290, 109] on div "A.I. Speech Recognition Start A.I. Engine Stop A.I. Engine Note: Please listen …" at bounding box center [306, 155] width 242 height 131
click at [258, 107] on div "A.I. Speech Recognition Start A.I. Engine Stop A.I. Engine Note: Please listen …" at bounding box center [306, 155] width 242 height 131
click at [261, 116] on div "A.I. Speech Recognition Start A.I. Engine Stop A.I. Engine Note: Please listen …" at bounding box center [306, 155] width 242 height 131
click at [142, 123] on div "Text to read The culture we acquire from our families, schools, and communities…" at bounding box center [306, 126] width 364 height 190
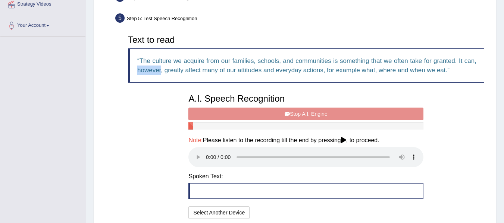
click at [142, 123] on div "Text to read The culture we acquire from our families, schools, and communities…" at bounding box center [306, 126] width 364 height 190
click at [143, 124] on div "Text to read The culture we acquire from our families, schools, and communities…" at bounding box center [306, 126] width 364 height 190
click at [267, 116] on div "A.I. Speech Recognition Start A.I. Engine Stop A.I. Engine Note: Please listen …" at bounding box center [306, 155] width 242 height 131
click at [150, 170] on div "Text to read The culture we acquire from our families, schools, and communities…" at bounding box center [306, 126] width 364 height 190
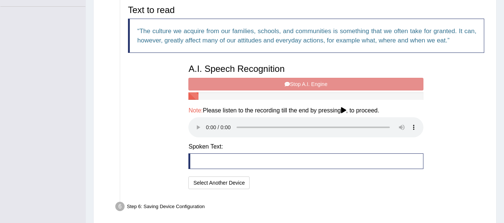
scroll to position [194, 0]
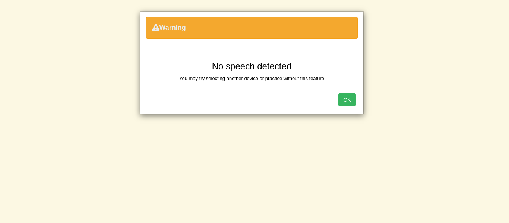
click at [345, 100] on button "OK" at bounding box center [347, 100] width 17 height 13
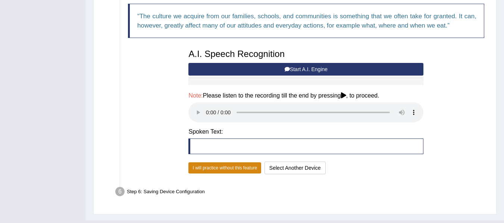
click at [244, 166] on button "I will practice without this feature" at bounding box center [224, 168] width 73 height 11
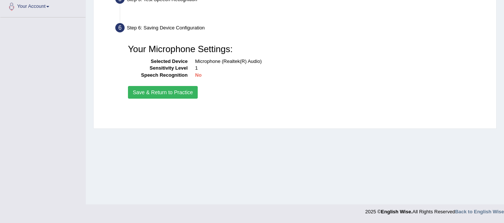
scroll to position [168, 0]
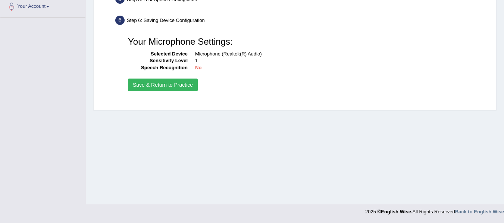
click at [169, 82] on button "Save & Return to Practice" at bounding box center [163, 85] width 70 height 13
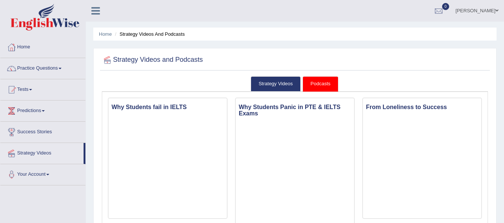
click at [51, 66] on link "Practice Questions" at bounding box center [42, 67] width 85 height 19
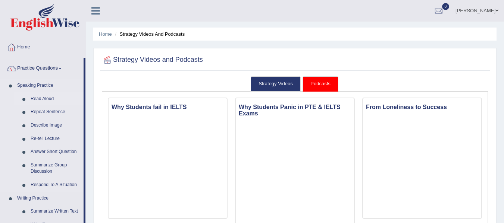
click at [40, 95] on link "Read Aloud" at bounding box center [55, 98] width 56 height 13
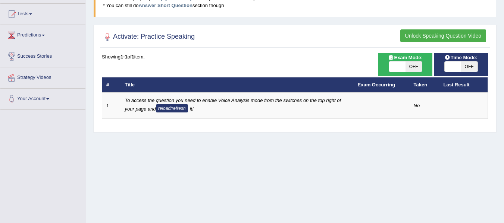
scroll to position [76, 0]
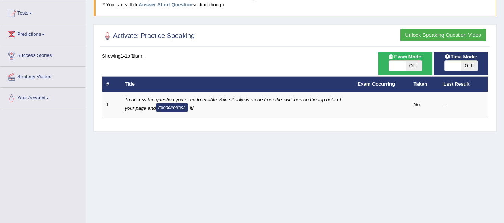
click at [191, 187] on div "Home Practice Speaking: Read Aloud × Note: You need to attempt (and send for ev…" at bounding box center [295, 110] width 418 height 373
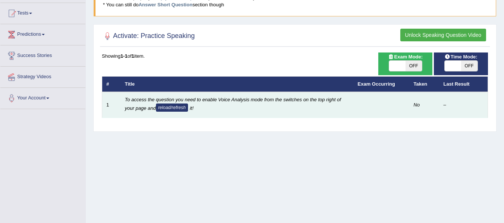
click at [168, 110] on button "reload/refresh" at bounding box center [172, 108] width 32 height 8
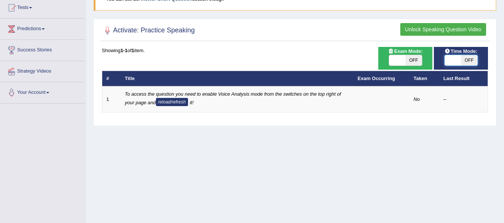
click at [459, 59] on span at bounding box center [453, 60] width 16 height 10
checkbox input "true"
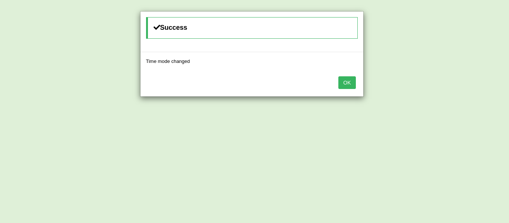
click at [354, 81] on button "OK" at bounding box center [347, 82] width 17 height 13
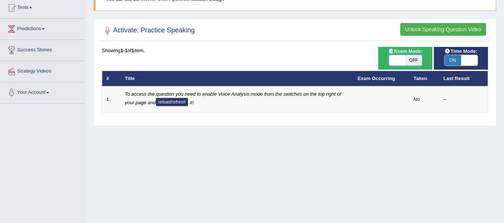
click at [393, 59] on span at bounding box center [397, 60] width 16 height 10
checkbox input "true"
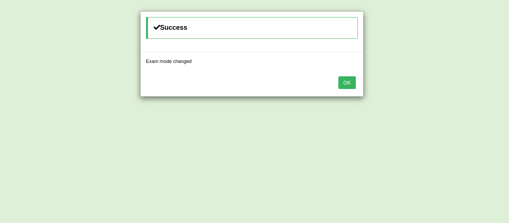
click at [349, 74] on div "OK" at bounding box center [252, 83] width 223 height 26
click at [349, 80] on button "OK" at bounding box center [347, 82] width 17 height 13
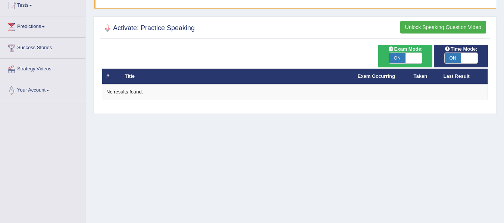
click at [398, 54] on span "ON" at bounding box center [397, 58] width 16 height 10
checkbox input "false"
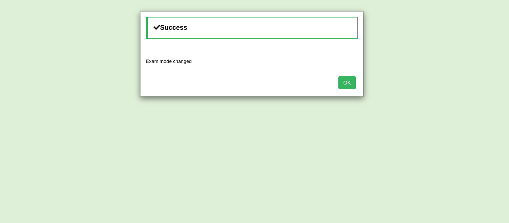
click at [345, 78] on button "OK" at bounding box center [347, 82] width 17 height 13
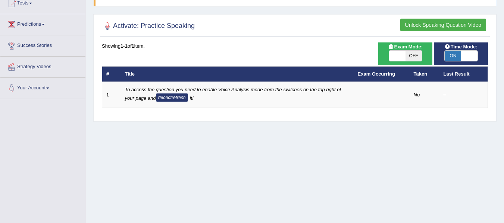
click at [455, 54] on span "ON" at bounding box center [453, 56] width 16 height 10
checkbox input "false"
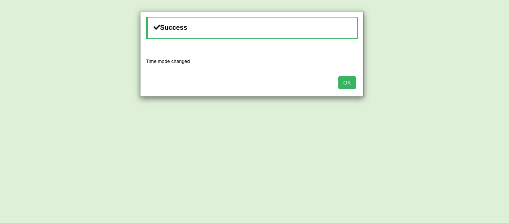
click at [351, 82] on button "OK" at bounding box center [347, 82] width 17 height 13
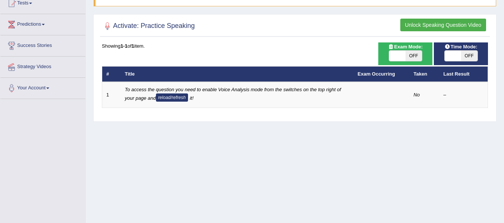
click at [329, 55] on div "Showing 1-1 of 1 item. # Title Exam Occurring Taken Last Result 1 To access the…" at bounding box center [295, 76] width 386 height 66
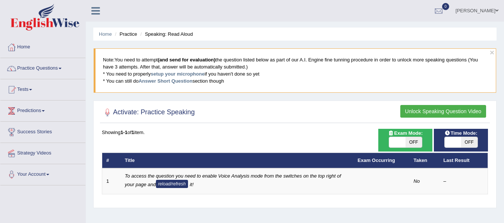
scroll to position [15, 0]
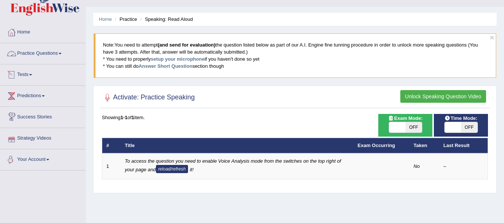
click at [47, 159] on link "Your Account" at bounding box center [42, 159] width 85 height 19
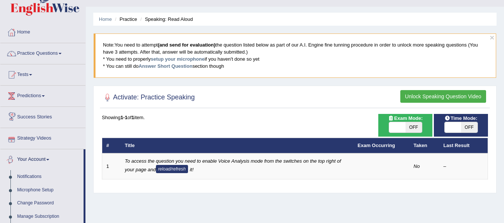
click at [51, 154] on link "Your Account" at bounding box center [41, 159] width 83 height 19
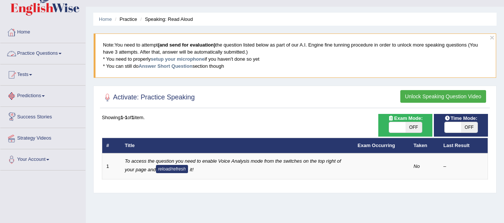
click at [44, 38] on link "Home" at bounding box center [42, 31] width 85 height 19
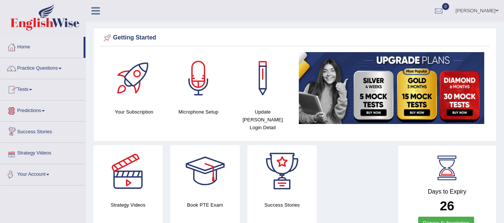
click at [48, 176] on link "Your Account" at bounding box center [42, 173] width 85 height 19
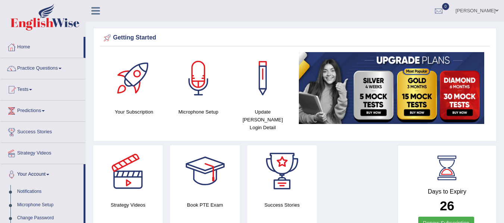
click at [43, 203] on link "Microphone Setup" at bounding box center [49, 205] width 70 height 13
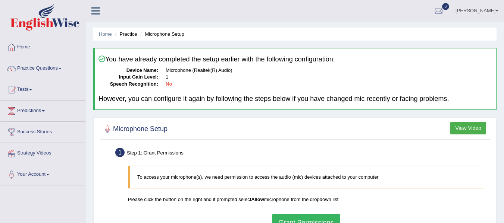
click at [275, 136] on div at bounding box center [295, 129] width 386 height 15
click at [62, 68] on link "Practice Questions" at bounding box center [42, 67] width 85 height 19
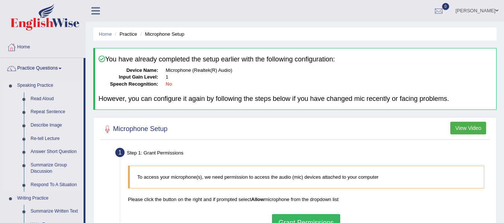
click at [53, 115] on link "Repeat Sentence" at bounding box center [55, 112] width 56 height 13
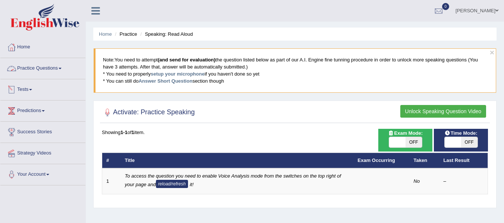
click at [56, 70] on link "Practice Questions" at bounding box center [42, 67] width 85 height 19
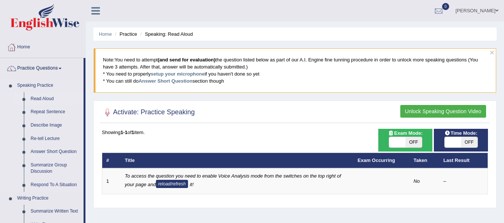
click at [45, 98] on link "Read Aloud" at bounding box center [55, 98] width 56 height 13
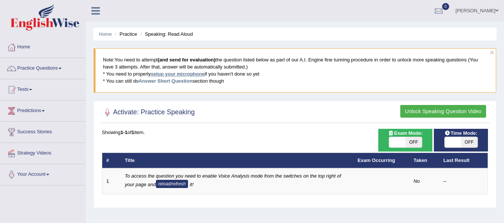
click at [183, 73] on link "setup your microphone" at bounding box center [178, 74] width 54 height 6
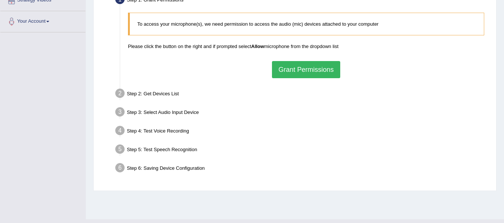
scroll to position [138, 0]
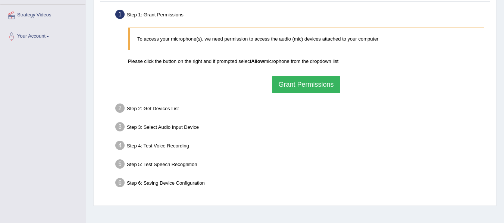
click at [320, 83] on button "Grant Permissions" at bounding box center [306, 84] width 68 height 17
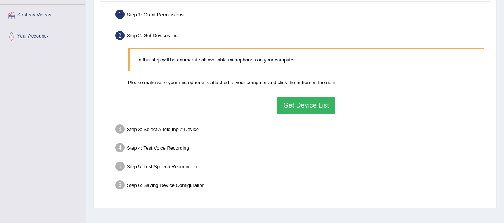
click at [305, 105] on button "Get Device List" at bounding box center [306, 105] width 58 height 17
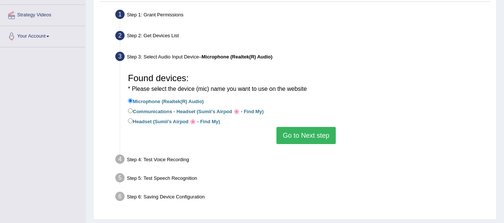
click at [237, 113] on label "Communications - Headset (Sumii's Airpod 🌸 - Find My)" at bounding box center [196, 111] width 136 height 8
click at [133, 113] on input "Communications - Headset (Sumii's Airpod 🌸 - Find My)" at bounding box center [130, 111] width 5 height 5
radio input "true"
click at [299, 135] on button "Go to Next step" at bounding box center [305, 135] width 59 height 17
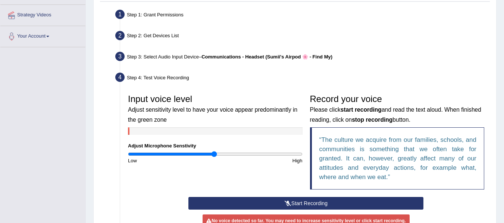
click at [270, 163] on div "High" at bounding box center [260, 160] width 91 height 7
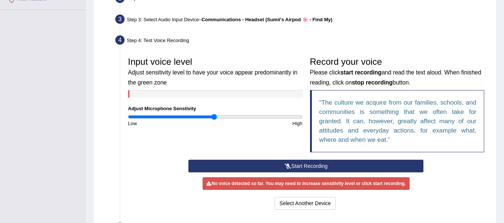
scroll to position [213, 0]
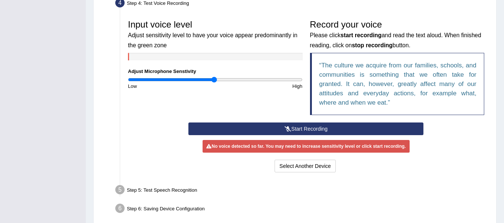
click at [316, 130] on button "Start Recording" at bounding box center [305, 129] width 235 height 13
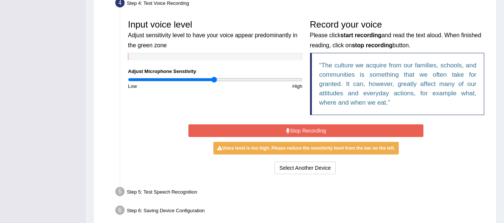
click at [316, 130] on button "Stop Recording" at bounding box center [305, 131] width 235 height 13
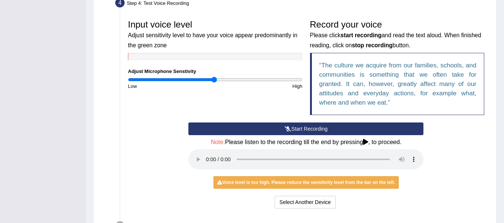
click at [316, 130] on button "Start Recording" at bounding box center [305, 129] width 235 height 13
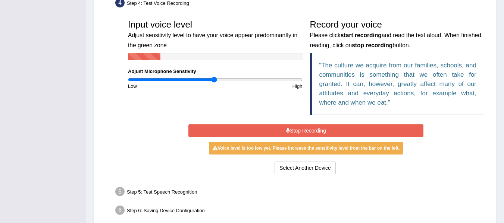
click at [316, 130] on button "Stop Recording" at bounding box center [305, 131] width 235 height 13
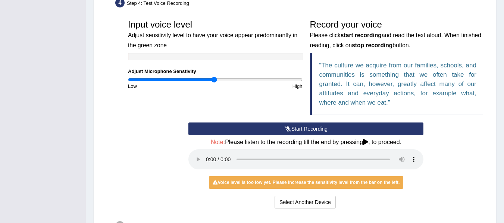
click at [316, 130] on button "Start Recording" at bounding box center [305, 129] width 235 height 13
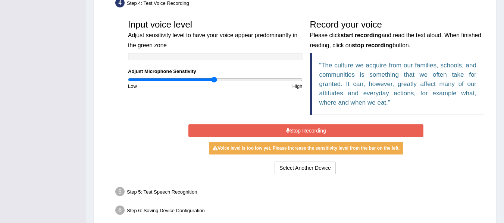
click at [316, 130] on button "Stop Recording" at bounding box center [305, 131] width 235 height 13
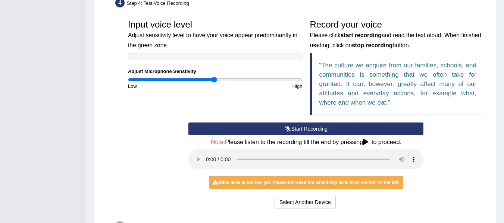
click at [316, 130] on button "Start Recording" at bounding box center [305, 129] width 235 height 13
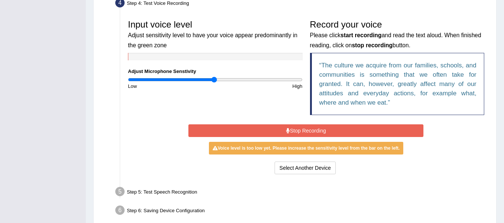
click at [316, 130] on button "Stop Recording" at bounding box center [305, 131] width 235 height 13
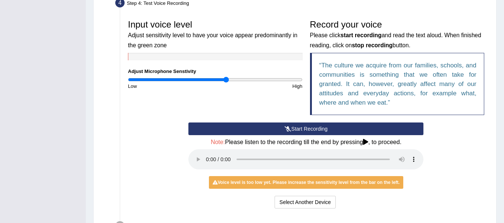
type input "1.14"
click at [226, 80] on input "range" at bounding box center [215, 80] width 175 height 6
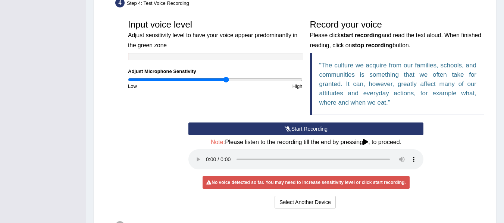
click at [257, 132] on button "Start Recording" at bounding box center [305, 129] width 235 height 13
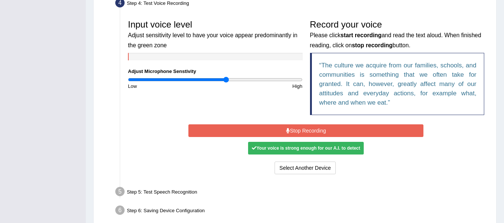
click at [257, 132] on button "Stop Recording" at bounding box center [305, 131] width 235 height 13
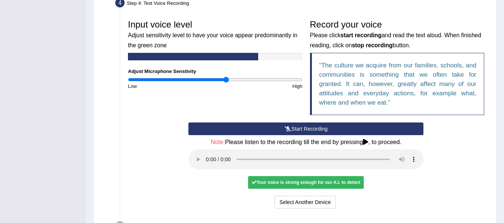
click at [381, 214] on div "Input voice level Adjust sensitivity level to have your voice appear predominan…" at bounding box center [306, 113] width 364 height 202
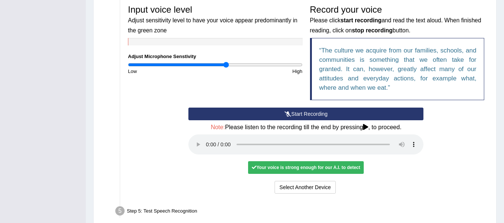
scroll to position [243, 0]
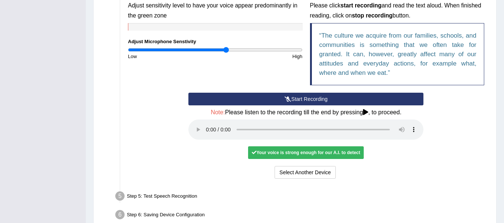
click at [331, 102] on button "Start Recording" at bounding box center [305, 99] width 235 height 13
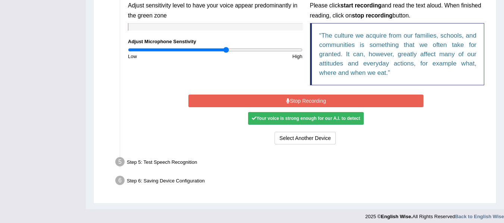
click at [331, 102] on button "Stop Recording" at bounding box center [305, 101] width 235 height 13
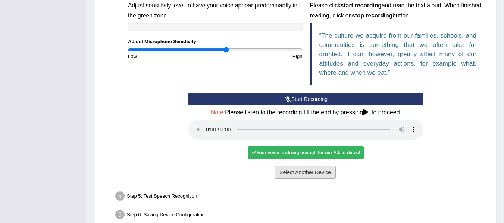
click at [306, 172] on button "Select Another Device" at bounding box center [304, 172] width 61 height 13
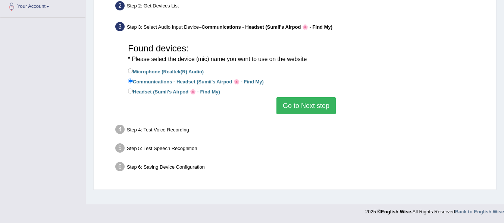
scroll to position [168, 0]
click at [155, 71] on label "Microphone (Realtek(R) Audio)" at bounding box center [166, 71] width 76 height 8
click at [133, 71] on input "Microphone (Realtek(R) Audio)" at bounding box center [130, 71] width 5 height 5
radio input "true"
click at [258, 82] on label "Communications - Headset (Sumii's Airpod 🌸 - Find My)" at bounding box center [196, 81] width 136 height 8
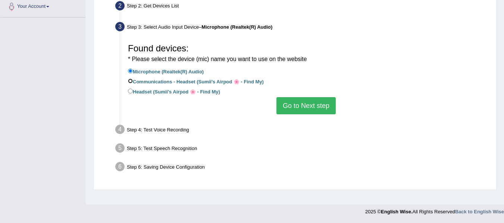
click at [133, 82] on input "Communications - Headset (Sumii's Airpod 🌸 - Find My)" at bounding box center [130, 81] width 5 height 5
radio input "true"
click at [194, 69] on label "Microphone (Realtek(R) Audio)" at bounding box center [166, 71] width 76 height 8
click at [133, 69] on input "Microphone (Realtek(R) Audio)" at bounding box center [130, 71] width 5 height 5
radio input "true"
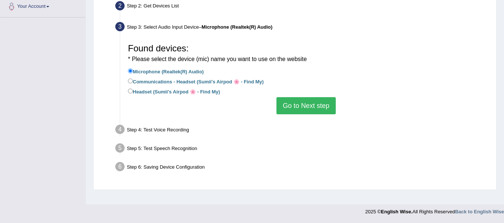
click at [294, 104] on button "Go to Next step" at bounding box center [305, 105] width 59 height 17
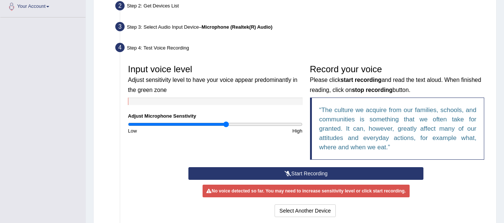
click at [320, 177] on button "Start Recording" at bounding box center [305, 173] width 235 height 13
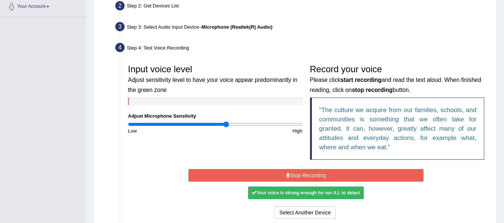
click at [320, 177] on button "Stop Recording" at bounding box center [305, 175] width 235 height 13
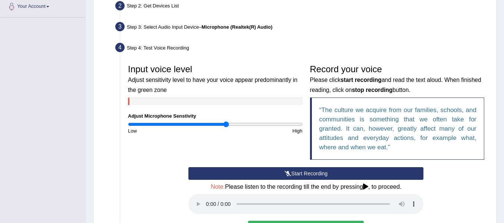
click at [472, 209] on div "Start Recording Stop Recording Note: Please listen to the recording till the en…" at bounding box center [306, 211] width 364 height 88
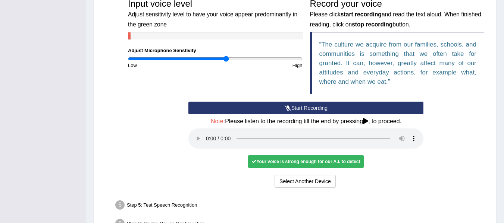
scroll to position [243, 0]
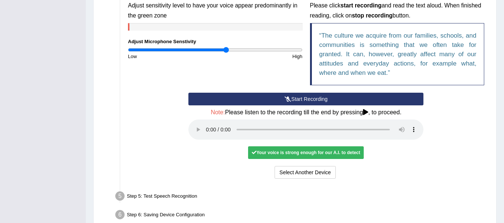
click at [409, 200] on div "Step 5: Test Speech Recognition" at bounding box center [302, 197] width 381 height 16
click at [323, 99] on button "Start Recording" at bounding box center [305, 99] width 235 height 13
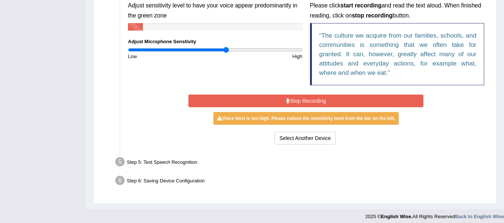
click at [323, 99] on button "Stop Recording" at bounding box center [305, 101] width 235 height 13
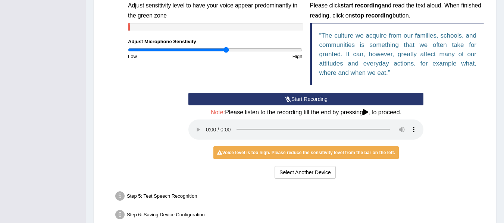
click at [323, 99] on button "Start Recording" at bounding box center [305, 99] width 235 height 13
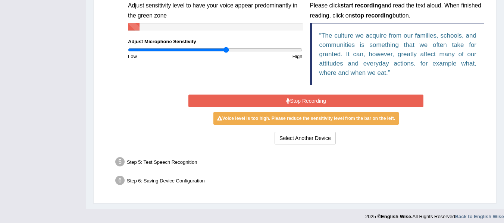
click at [323, 99] on button "Stop Recording" at bounding box center [305, 101] width 235 height 13
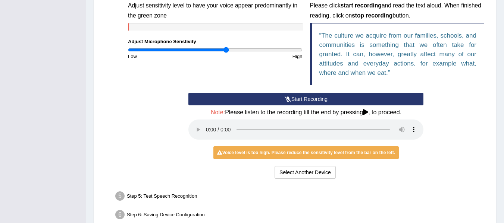
click at [323, 99] on button "Start Recording" at bounding box center [305, 99] width 235 height 13
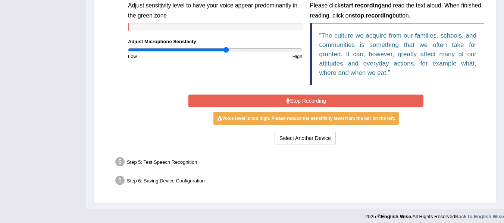
click at [323, 99] on button "Stop Recording" at bounding box center [305, 101] width 235 height 13
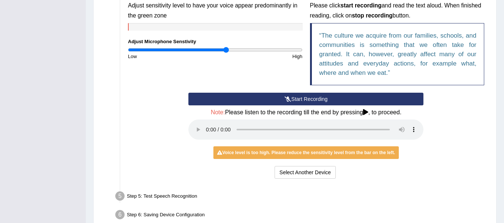
click at [323, 99] on button "Start Recording" at bounding box center [305, 99] width 235 height 13
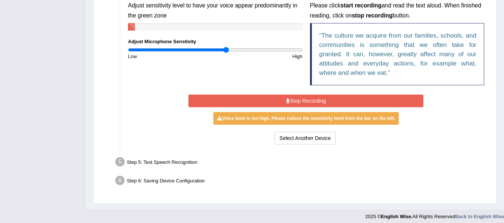
click at [323, 99] on button "Stop Recording" at bounding box center [305, 101] width 235 height 13
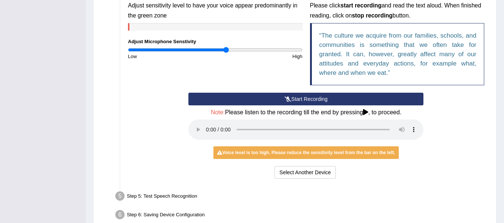
click at [94, 48] on div "Microphone Setup View Video Step 1: Grant Permissions To access your microphone…" at bounding box center [294, 56] width 403 height 363
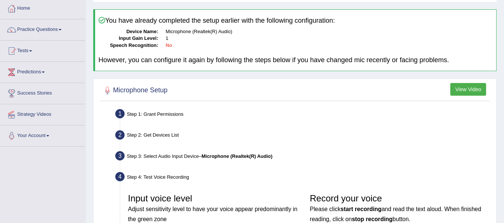
scroll to position [0, 0]
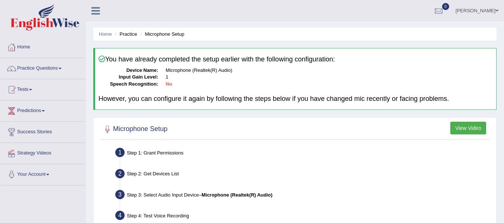
click at [165, 78] on dl "Device Name: Microphone (Realtek(R) Audio) Input Gain Level: 1 Speech Recogniti…" at bounding box center [295, 77] width 394 height 21
click at [49, 64] on link "Practice Questions" at bounding box center [42, 67] width 85 height 19
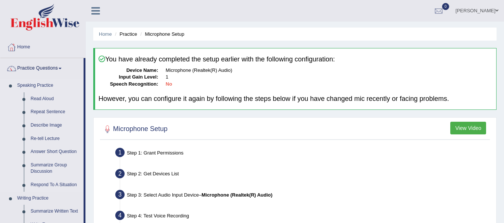
click at [7, 170] on li "Speaking Practice Read Aloud Repeat Sentence Describe Image Re-tell Lecture Ans…" at bounding box center [41, 135] width 83 height 113
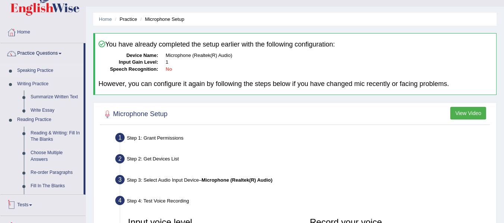
scroll to position [30, 0]
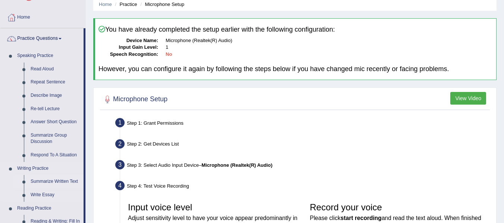
click at [38, 179] on link "Summarize Written Text" at bounding box center [55, 181] width 56 height 13
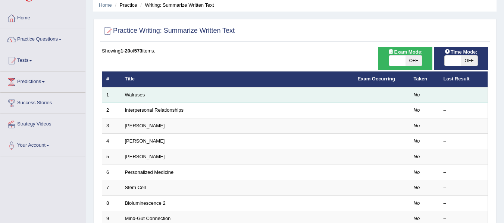
scroll to position [30, 0]
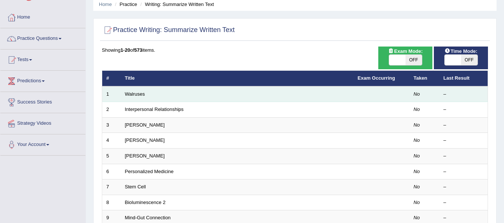
click at [184, 88] on td "Walruses" at bounding box center [237, 95] width 233 height 16
click at [183, 95] on td "Walruses" at bounding box center [237, 95] width 233 height 16
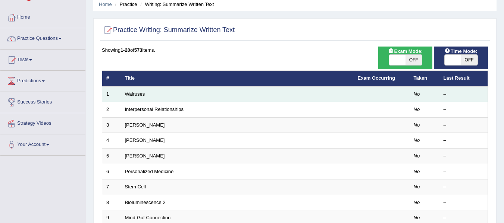
click at [429, 93] on td "No" at bounding box center [424, 95] width 30 height 16
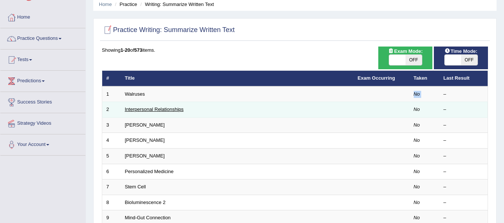
click at [133, 112] on link "Interpersonal Relationships" at bounding box center [154, 110] width 59 height 6
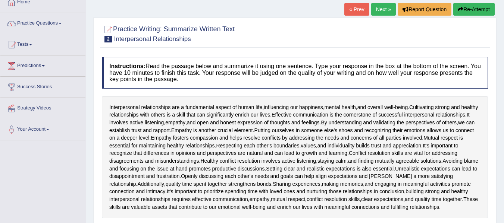
scroll to position [45, 0]
click at [31, 43] on link "Tests" at bounding box center [42, 44] width 85 height 19
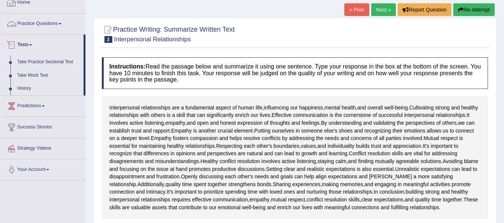
click at [30, 41] on link "Tests" at bounding box center [41, 44] width 83 height 19
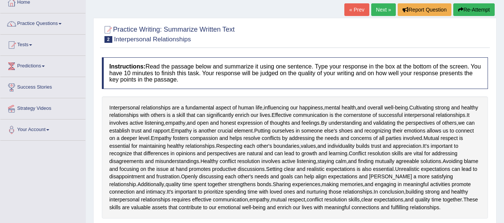
click at [37, 23] on link "Practice Questions" at bounding box center [42, 22] width 85 height 19
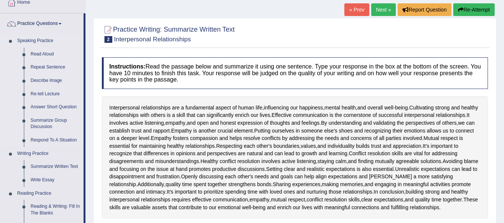
click at [4, 127] on li "Speaking Practice Read Aloud Repeat Sentence Describe Image Re-tell Lecture Ans…" at bounding box center [41, 90] width 83 height 113
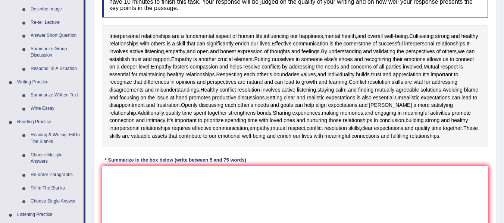
scroll to position [164, 0]
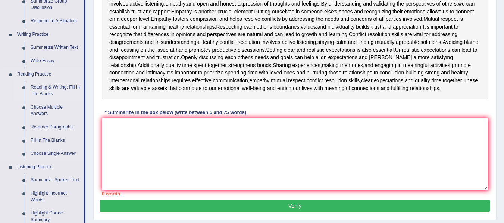
click at [57, 91] on link "Reading & Writing: Fill In The Blanks" at bounding box center [55, 91] width 56 height 20
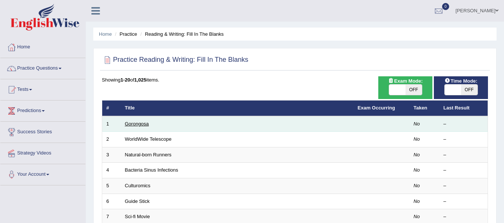
click at [136, 125] on link "Gorongosa" at bounding box center [137, 124] width 24 height 6
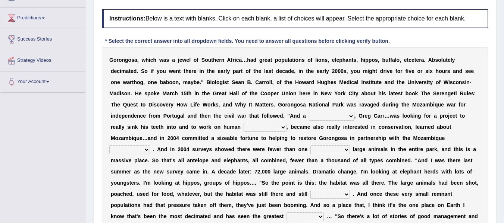
scroll to position [94, 0]
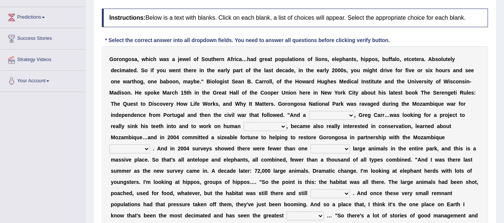
click at [323, 113] on select "passion solstice ballast philanthropist" at bounding box center [331, 115] width 45 height 9
select select "philanthropist"
click at [309, 111] on select "passion solstice ballast philanthropist" at bounding box center [331, 115] width 45 height 9
click at [249, 128] on select "negligence prevalence development malevolence" at bounding box center [265, 126] width 43 height 9
click at [244, 122] on select "negligence prevalence development malevolence" at bounding box center [265, 126] width 43 height 9
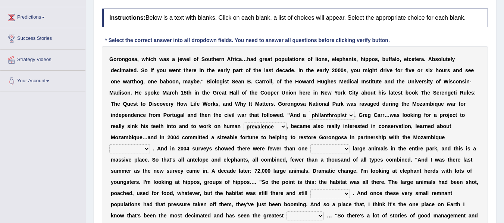
select select "development"
click at [291, 137] on b "t" at bounding box center [292, 138] width 2 height 6
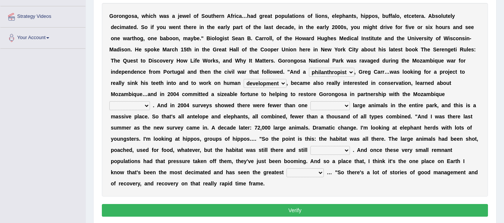
scroll to position [138, 0]
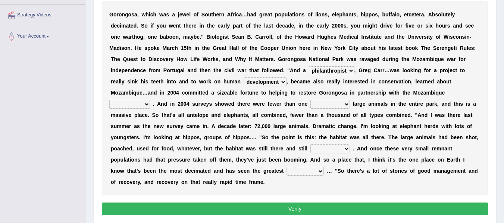
click at [135, 108] on select "parliament semanticist government journalist" at bounding box center [129, 104] width 41 height 9
select select "government"
click at [109, 100] on select "parliament semanticist government journalist" at bounding box center [129, 104] width 41 height 9
click at [320, 103] on select "deflowered embowered roundest thousand" at bounding box center [330, 104] width 40 height 9
select select "thousand"
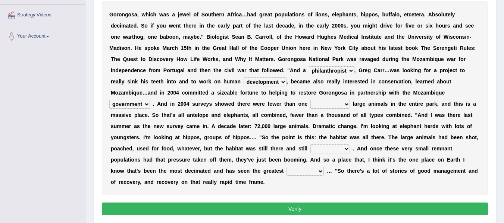
click at [310, 100] on select "deflowered embowered roundest thousand" at bounding box center [330, 104] width 40 height 9
click at [323, 149] on select "assertive incidental compulsive productive" at bounding box center [330, 149] width 40 height 9
select select "compulsive"
click at [310, 145] on select "assertive incidental compulsive productive" at bounding box center [330, 149] width 40 height 9
click at [301, 169] on select "recovery efficacy golly stumpy" at bounding box center [304, 171] width 37 height 9
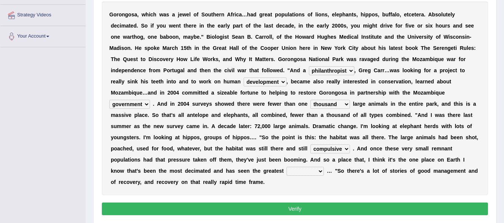
select select "recovery"
click at [286, 167] on select "recovery efficacy golly stumpy" at bounding box center [304, 171] width 37 height 9
click at [303, 210] on button "Verify" at bounding box center [295, 209] width 386 height 13
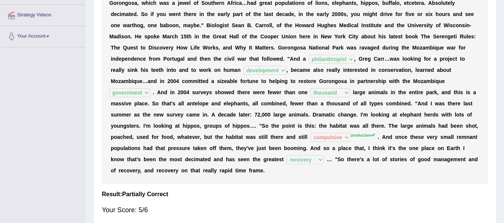
click at [294, 195] on h4 "Result:" at bounding box center [295, 194] width 386 height 7
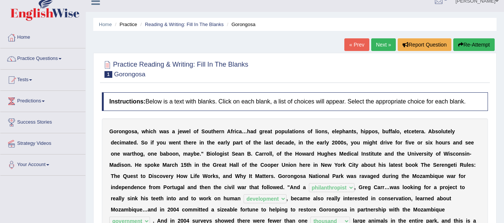
scroll to position [0, 0]
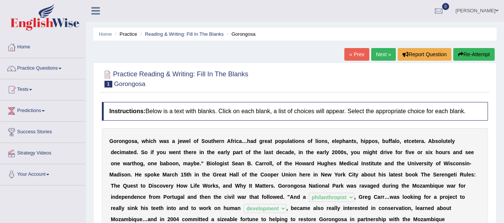
click at [381, 57] on link "Next »" at bounding box center [383, 54] width 25 height 13
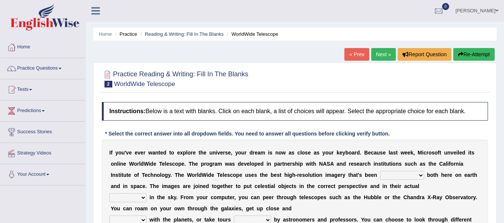
click at [361, 79] on div at bounding box center [295, 78] width 386 height 23
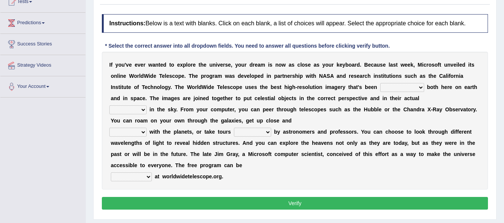
scroll to position [90, 0]
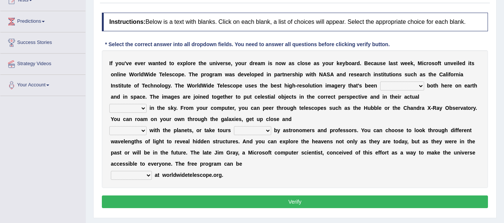
click at [395, 86] on select "degraded ascended remonstrated generated" at bounding box center [402, 86] width 44 height 9
select select "generated"
click at [380, 82] on select "degraded ascended remonstrated generated" at bounding box center [402, 86] width 44 height 9
click at [412, 85] on select "degraded ascended remonstrated generated" at bounding box center [402, 86] width 44 height 9
click at [446, 98] on div "I f y o u ' v e e v e r w a n t e d t o e x p l o r e t h e u n i v e r s e , y…" at bounding box center [295, 119] width 386 height 138
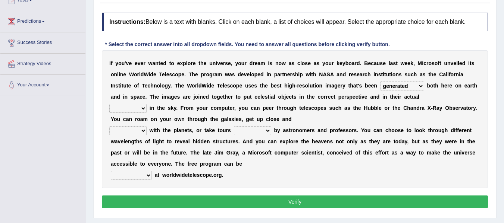
click at [131, 106] on select "aspects parts conditions positions" at bounding box center [127, 108] width 37 height 9
select select "positions"
click at [109, 104] on select "aspects parts conditions positions" at bounding box center [127, 108] width 37 height 9
click at [141, 134] on select "personal individual apart polite" at bounding box center [127, 130] width 37 height 9
click at [109, 126] on select "personal individual apart polite" at bounding box center [127, 130] width 37 height 9
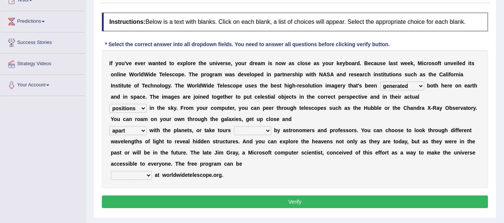
click at [129, 130] on select "personal individual apart polite" at bounding box center [127, 130] width 37 height 9
select select "individual"
click at [109, 126] on select "personal individual apart polite" at bounding box center [127, 130] width 37 height 9
click at [239, 131] on select "guide guided guiding to guide" at bounding box center [252, 130] width 37 height 9
click at [234, 126] on select "guide guided guiding to guide" at bounding box center [252, 130] width 37 height 9
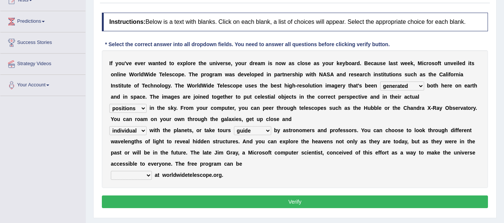
click at [261, 132] on select "guide guided guiding to guide" at bounding box center [252, 130] width 37 height 9
select select "guided"
click at [234, 126] on select "guide guided guiding to guide" at bounding box center [252, 130] width 37 height 9
click at [135, 175] on select "upheld downloaded loaded posted" at bounding box center [131, 175] width 41 height 9
select select "downloaded"
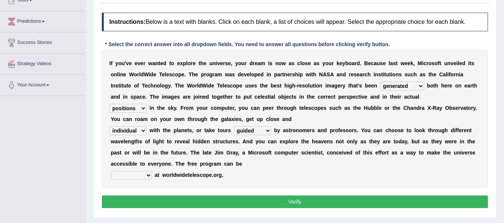
click at [111, 171] on select "upheld downloaded loaded posted" at bounding box center [131, 175] width 41 height 9
click at [181, 204] on button "Verify" at bounding box center [295, 202] width 386 height 13
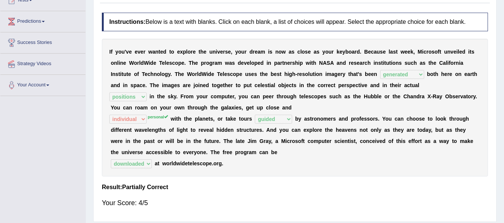
click at [352, 159] on div "I f y o u ' v e e v e r w a n t e d t o e x p l o r e t h e u n i v e r s e , y…" at bounding box center [295, 108] width 386 height 138
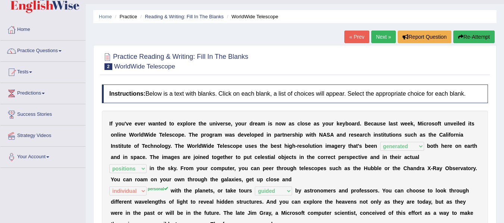
scroll to position [0, 0]
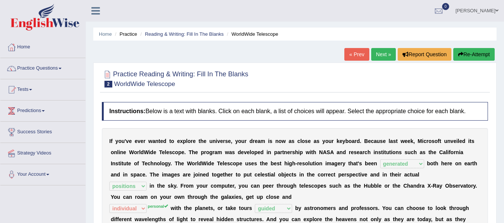
click at [383, 54] on link "Next »" at bounding box center [383, 54] width 25 height 13
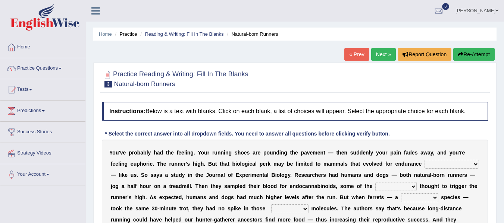
click at [374, 87] on div at bounding box center [295, 78] width 386 height 23
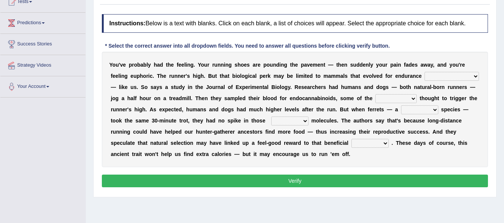
scroll to position [90, 0]
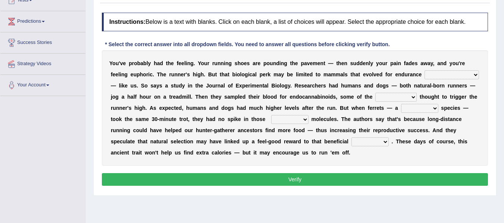
click at [432, 75] on select "dykes personalize classifies exercise" at bounding box center [451, 74] width 54 height 9
select select "classifies"
click at [424, 70] on select "dykes personalize classifies exercise" at bounding box center [451, 74] width 54 height 9
click at [441, 72] on select "dykes personalize classifies exercise" at bounding box center [451, 74] width 54 height 9
click at [446, 56] on div "Y o u ' v e p r o b a b l y h a d t h e f e e l i n g . Y o u r r u n n i n g s…" at bounding box center [295, 108] width 386 height 116
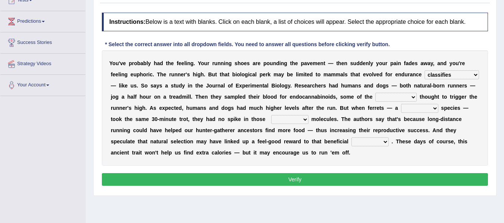
click at [375, 96] on select "almshouse turnarounds compounds foxhounds" at bounding box center [395, 97] width 41 height 9
select select "compounds"
click at [375, 93] on select "almshouse turnarounds compounds foxhounds" at bounding box center [395, 97] width 41 height 9
click at [414, 112] on select "excellency merely faerie sedentary" at bounding box center [419, 108] width 37 height 9
select select "excellency"
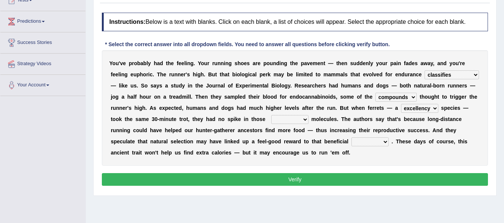
click at [401, 104] on select "excellency merely faerie sedentary" at bounding box center [419, 108] width 37 height 9
click at [284, 120] on select "groaned feel-good inchoate loaned" at bounding box center [289, 119] width 37 height 9
select select "feel-good"
click at [271, 115] on select "groaned feel-good inchoate loaned" at bounding box center [289, 119] width 37 height 9
click at [360, 140] on select "wager exchanger behavior regulator" at bounding box center [369, 142] width 37 height 9
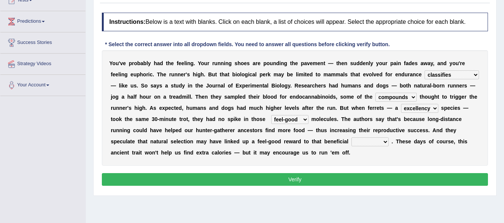
select select "behavior"
click at [351, 138] on select "wager exchanger behavior regulator" at bounding box center [369, 142] width 37 height 9
click at [376, 178] on button "Verify" at bounding box center [295, 179] width 386 height 13
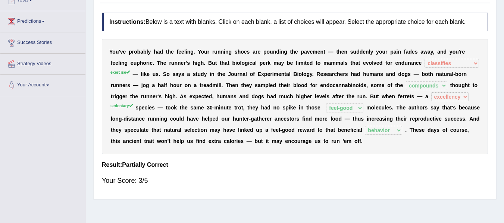
click at [62, 145] on div "Toggle navigation Home Practice Questions Speaking Practice Read Aloud Repeat S…" at bounding box center [252, 104] width 504 height 388
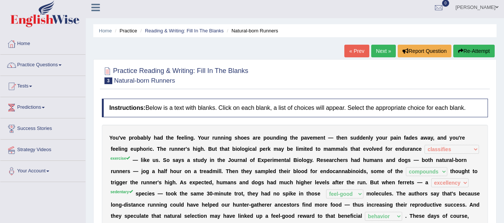
scroll to position [0, 0]
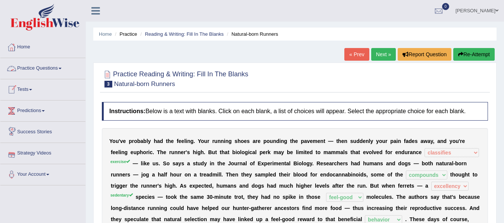
click at [62, 68] on span at bounding box center [60, 68] width 3 height 1
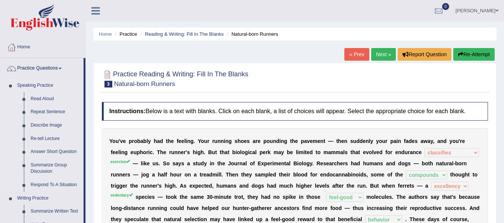
click at [1, 141] on li "Speaking Practice Read Aloud Repeat Sentence Describe Image Re-tell Lecture Ans…" at bounding box center [41, 135] width 83 height 113
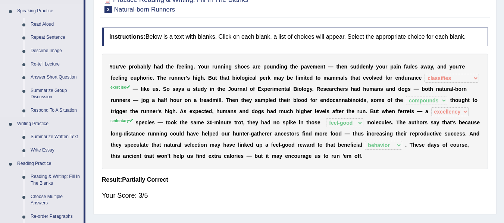
scroll to position [90, 0]
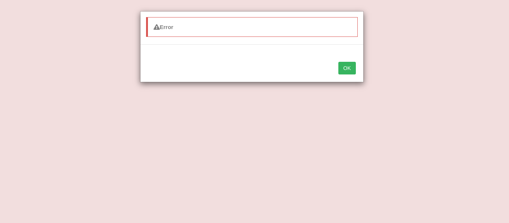
click at [351, 68] on button "OK" at bounding box center [347, 68] width 17 height 13
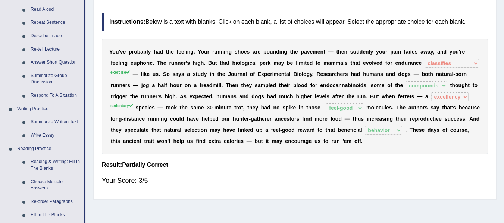
click at [357, 186] on div "Your Score: 3/5" at bounding box center [295, 181] width 386 height 18
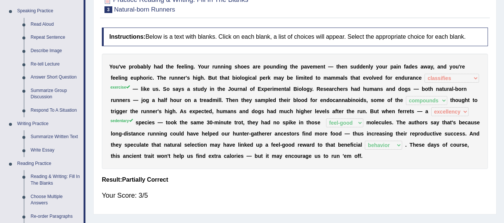
scroll to position [45, 0]
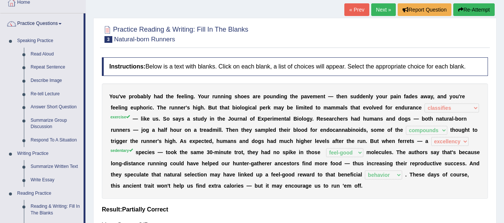
click at [384, 7] on link "Next »" at bounding box center [383, 9] width 25 height 13
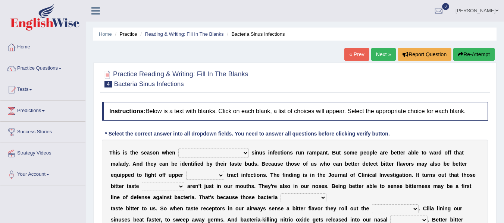
click at [343, 79] on div at bounding box center [295, 78] width 386 height 23
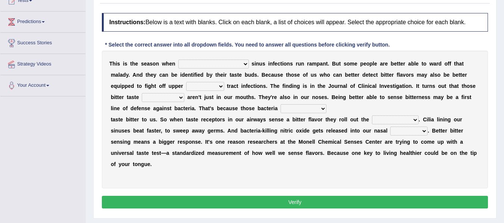
scroll to position [90, 0]
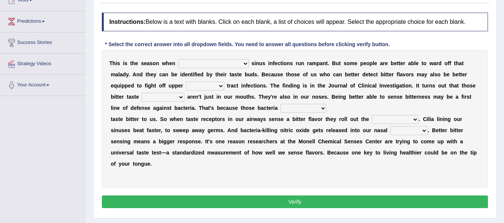
click at [207, 68] on select "conventicle atheist bacterial prissier" at bounding box center [213, 63] width 70 height 9
drag, startPoint x: 207, startPoint y: 68, endPoint x: 196, endPoint y: 68, distance: 10.4
click at [196, 68] on select "conventicle atheist bacterial prissier" at bounding box center [213, 63] width 70 height 9
select select "bacterial"
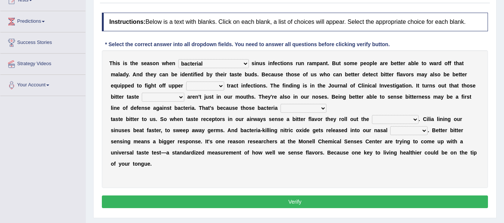
click at [178, 59] on select "conventicle atheist bacterial prissier" at bounding box center [213, 63] width 70 height 9
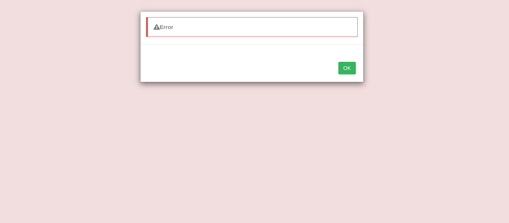
click at [344, 68] on button "OK" at bounding box center [347, 68] width 17 height 13
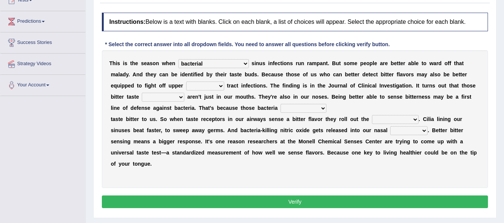
click at [186, 84] on select "faulty respiratory togae gawky" at bounding box center [205, 86] width 38 height 9
select select "respiratory"
click at [186, 82] on select "faulty respiratory togae gawky" at bounding box center [205, 86] width 38 height 9
click at [142, 97] on select "depressions dinners submissions receptors" at bounding box center [163, 97] width 43 height 9
select select "dinners"
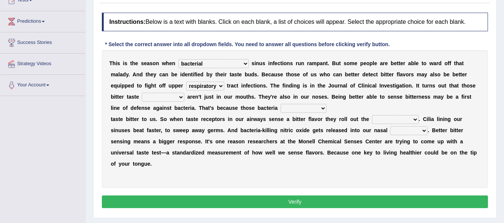
click at [142, 93] on select "depressions dinners submissions receptors" at bounding box center [163, 97] width 43 height 9
click at [142, 96] on select "depressions dinners submissions receptors" at bounding box center [163, 97] width 43 height 9
click at [290, 112] on select "purposelessly actually diagonally providently" at bounding box center [303, 108] width 46 height 9
select select "purposelessly"
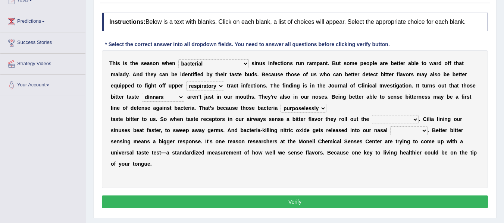
click at [280, 104] on select "purposelessly actually diagonally providently" at bounding box center [303, 108] width 46 height 9
click at [280, 107] on select "purposelessly actually diagonally providently" at bounding box center [303, 108] width 46 height 9
click at [385, 121] on select "defenses contradictions chestnuts pelvis" at bounding box center [395, 119] width 47 height 9
select select "pelvis"
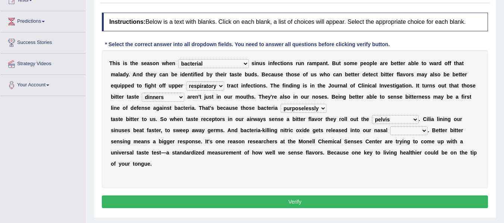
click at [372, 115] on select "defenses contradictions chestnuts pelvis" at bounding box center [395, 119] width 47 height 9
click at [398, 134] on select "causalities localities infirmities cavities" at bounding box center [408, 130] width 37 height 9
select select "cavities"
click at [390, 126] on select "causalities localities infirmities cavities" at bounding box center [408, 130] width 37 height 9
click at [292, 201] on button "Verify" at bounding box center [295, 202] width 386 height 13
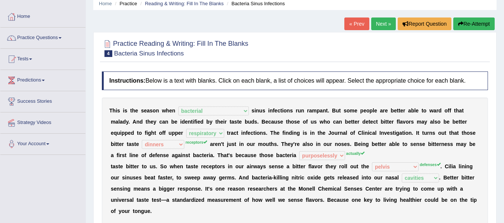
scroll to position [30, 0]
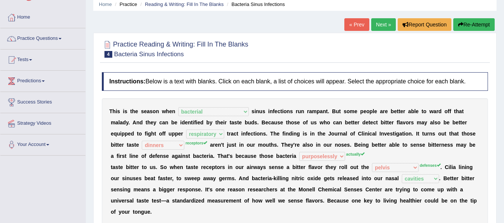
click at [383, 19] on link "Next »" at bounding box center [383, 24] width 25 height 13
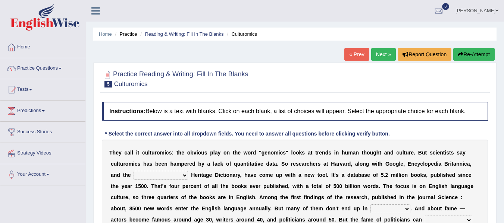
click at [359, 83] on div at bounding box center [295, 78] width 386 height 23
click at [364, 89] on div at bounding box center [295, 78] width 386 height 23
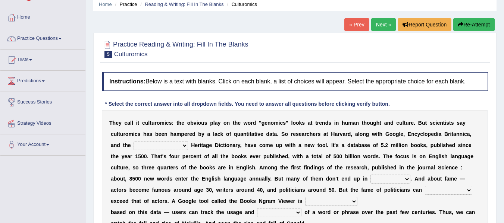
scroll to position [45, 0]
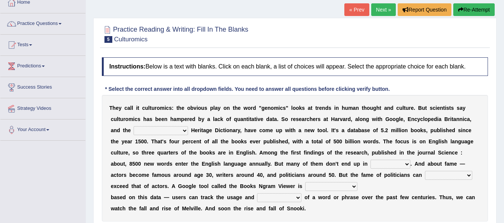
click at [177, 131] on select "Mettlesome Silicon [MEDICAL_DATA] American" at bounding box center [161, 130] width 54 height 9
select select "American"
click at [134, 126] on select "Mettlesome Silicon [MEDICAL_DATA] American" at bounding box center [161, 130] width 54 height 9
click at [390, 166] on select "veterinaries fairies dictionaries smithies" at bounding box center [390, 164] width 40 height 9
select select "dictionaries"
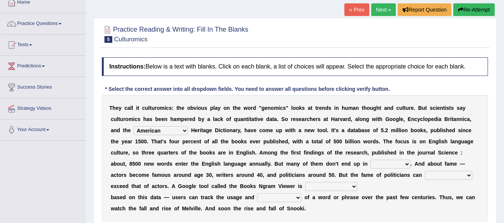
click at [370, 160] on select "veterinaries fairies dictionaries smithies" at bounding box center [390, 164] width 40 height 9
click at [435, 176] on select "intelligibly eventually venturesomely preferably" at bounding box center [448, 175] width 47 height 9
select select "eventually"
click at [425, 171] on select "intelligibly eventually venturesomely preferably" at bounding box center [448, 175] width 47 height 9
click at [311, 188] on select "nonoccupational nonbreakable trainable available" at bounding box center [331, 186] width 52 height 9
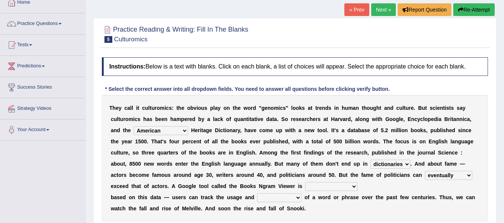
click at [311, 188] on select "nonoccupational nonbreakable trainable available" at bounding box center [331, 186] width 52 height 9
click at [354, 187] on select "nonoccupational nonbreakable trainable available" at bounding box center [331, 186] width 52 height 9
select select "available"
click at [305, 182] on select "nonoccupational nonbreakable trainable available" at bounding box center [331, 186] width 52 height 9
click at [332, 190] on select "nonoccupational nonbreakable trainable available" at bounding box center [331, 186] width 52 height 9
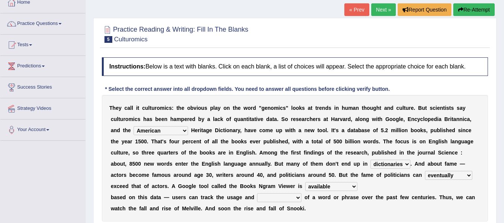
click at [267, 195] on select "frequency derisory drearily inappreciably" at bounding box center [279, 198] width 44 height 9
select select "frequency"
click at [257, 194] on select "frequency derisory drearily inappreciably" at bounding box center [279, 198] width 44 height 9
click at [355, 212] on div "T h e y c a l l i t c u l t u r o m i c s : t h e o b v i o u s p l a y o n t h…" at bounding box center [295, 158] width 386 height 127
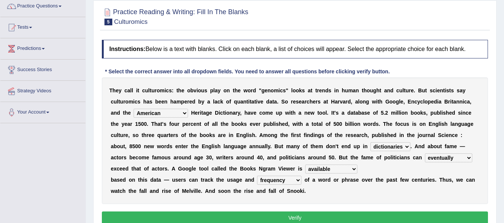
scroll to position [75, 0]
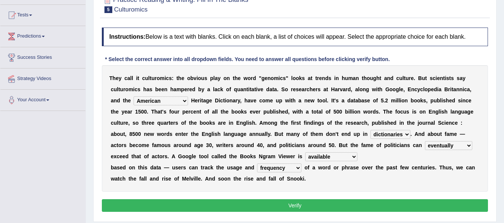
click at [354, 209] on button "Verify" at bounding box center [295, 206] width 386 height 13
click at [0, 0] on div at bounding box center [0, 0] width 0 height 0
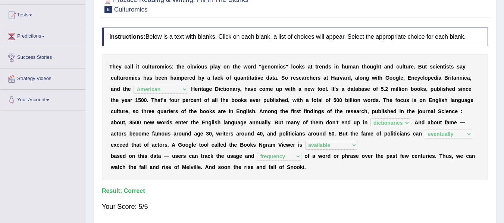
click at [326, 202] on div "Your Score: 5/5" at bounding box center [295, 207] width 386 height 18
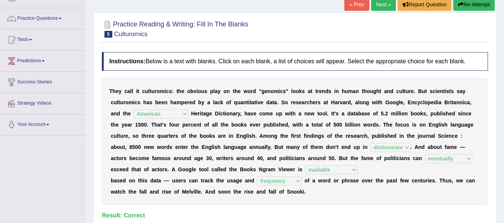
scroll to position [0, 0]
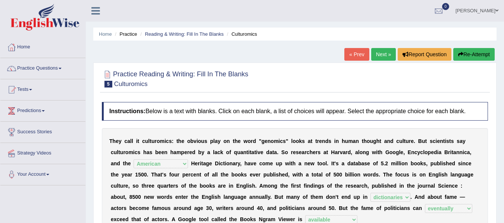
click at [382, 57] on link "Next »" at bounding box center [383, 54] width 25 height 13
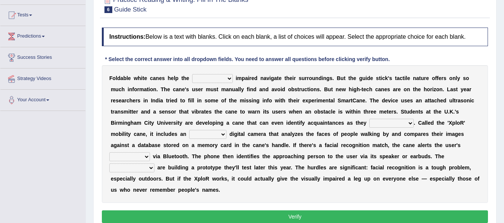
scroll to position [90, 0]
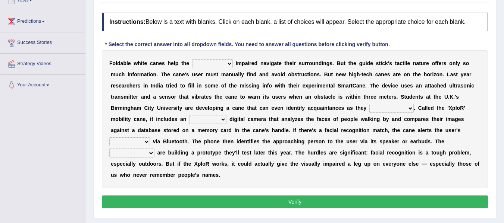
click at [210, 61] on select "felicity insensitivity visually malleability" at bounding box center [212, 63] width 41 height 9
select select "visually"
click at [192, 59] on select "felicity insensitivity visually malleability" at bounding box center [212, 63] width 41 height 9
click at [212, 100] on div "F o l d a b l e w h i t e c a n e s h e l p t h e felicity insensitivity visual…" at bounding box center [295, 119] width 386 height 138
click at [218, 65] on select "felicity insensitivity visually malleability" at bounding box center [212, 63] width 41 height 9
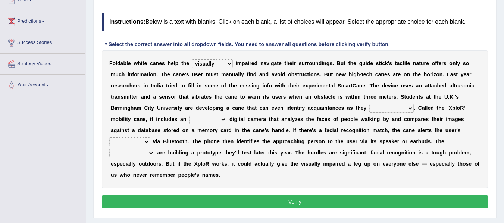
click at [222, 65] on select "felicity insensitivity visually malleability" at bounding box center [212, 63] width 41 height 9
click at [390, 106] on select "likelihood throat northernmost approach" at bounding box center [391, 108] width 44 height 9
select select "approach"
click at [369, 104] on select "likelihood throat northernmost approach" at bounding box center [391, 108] width 44 height 9
click at [227, 63] on select "felicity insensitivity visually malleability" at bounding box center [212, 63] width 41 height 9
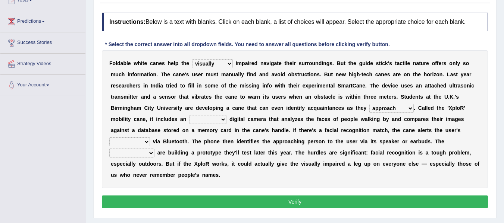
click at [227, 63] on select "felicity insensitivity visually malleability" at bounding box center [212, 63] width 41 height 9
click at [200, 119] on select "untested embedded deadest skinhead" at bounding box center [207, 119] width 37 height 9
select select "untested"
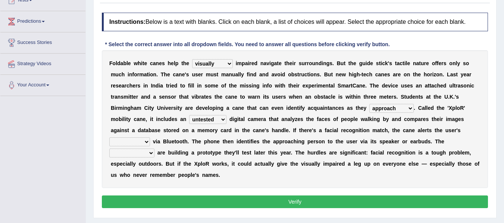
click at [189, 115] on select "untested embedded deadest skinhead" at bounding box center [207, 119] width 37 height 9
click at [208, 120] on select "untested embedded deadest skinhead" at bounding box center [207, 119] width 37 height 9
click at [189, 115] on select "untested embedded deadest skinhead" at bounding box center [207, 119] width 37 height 9
click at [142, 142] on select "waterborne alone smartphone postpone" at bounding box center [129, 142] width 41 height 9
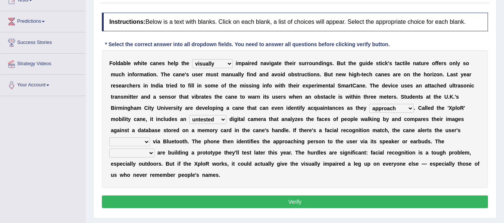
click at [142, 142] on select "waterborne alone smartphone postpone" at bounding box center [129, 142] width 41 height 9
select select "smartphone"
click at [109, 138] on select "waterborne alone smartphone postpone" at bounding box center [129, 142] width 41 height 9
click at [139, 155] on select "jurisprudence bootless students jukebox" at bounding box center [131, 153] width 45 height 9
select select "students"
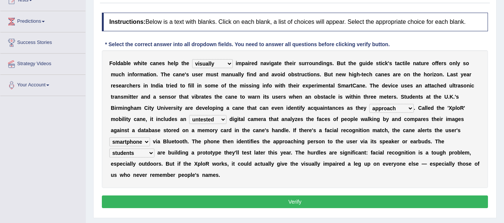
click at [109, 149] on select "jurisprudence bootless students jukebox" at bounding box center [131, 153] width 45 height 9
click at [125, 190] on div "Instructions: Below is a text with blanks. Click on each blank, a list of choic…" at bounding box center [295, 111] width 390 height 205
click at [155, 201] on button "Verify" at bounding box center [295, 202] width 386 height 13
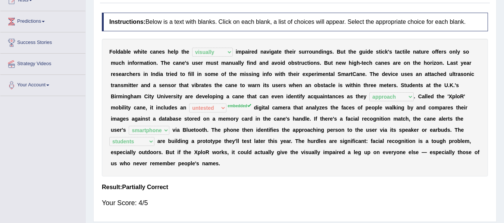
click at [321, 178] on div "Instructions: Below is a text with blanks. Click on each blank, a list of choic…" at bounding box center [295, 113] width 390 height 209
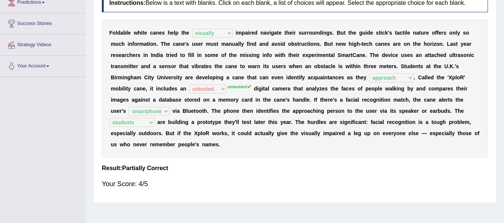
scroll to position [0, 0]
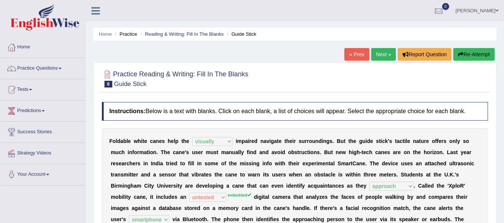
click at [377, 56] on link "Next »" at bounding box center [383, 54] width 25 height 13
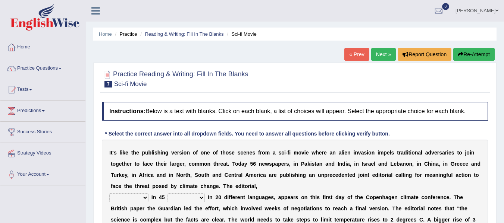
click at [371, 83] on div at bounding box center [295, 78] width 386 height 23
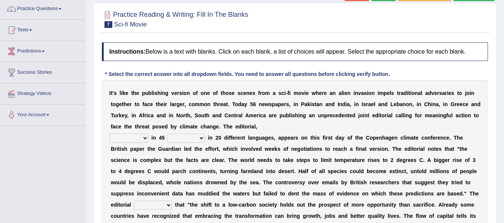
scroll to position [75, 0]
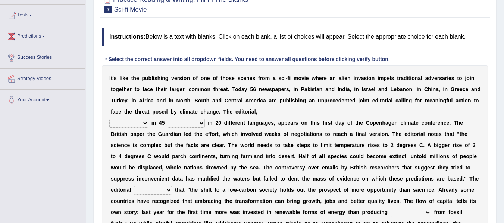
click at [342, 109] on div "I t ' s l i k e t h e p u b l i s h i n g v e r s i o n o f o n e o f t h o s e…" at bounding box center [295, 167] width 386 height 205
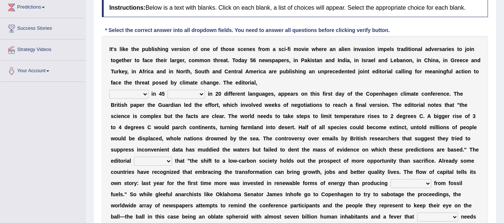
scroll to position [104, 0]
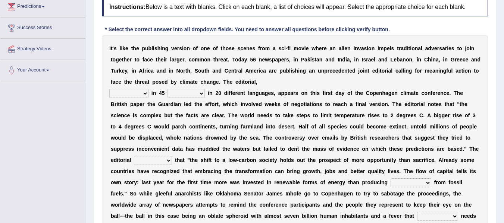
click at [135, 92] on select "published publicized burnished transmitted" at bounding box center [128, 93] width 39 height 9
select select "transmitted"
click at [109, 89] on select "published publicized burnished transmitted" at bounding box center [128, 93] width 39 height 9
click at [191, 97] on select "clans countries continents terraces" at bounding box center [185, 93] width 37 height 9
select select "countries"
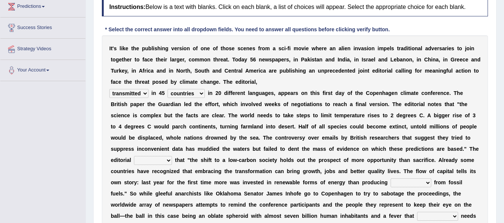
click at [167, 89] on select "clans countries continents terraces" at bounding box center [185, 93] width 37 height 9
click at [476, 140] on div "I t ' s l i k e t h e p u b l i s h i n g v e r s i o n o f o n e o f t h o s e…" at bounding box center [295, 137] width 386 height 205
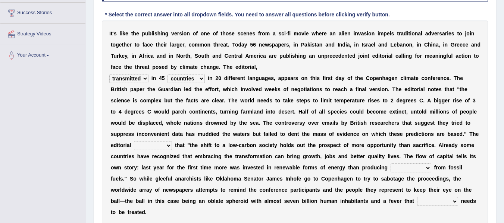
scroll to position [134, 0]
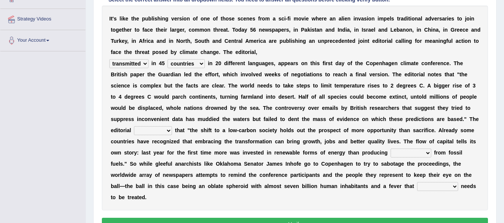
click at [147, 135] on select "modified protested recognized declined" at bounding box center [153, 130] width 38 height 9
click at [134, 126] on select "modified protested recognized declined" at bounding box center [153, 130] width 38 height 9
click at [169, 131] on select "modified protested recognized declined" at bounding box center [153, 130] width 38 height 9
click at [134, 126] on select "modified protested recognized declined" at bounding box center [153, 130] width 38 height 9
click at [164, 127] on select "modified protested recognized declined" at bounding box center [153, 130] width 38 height 9
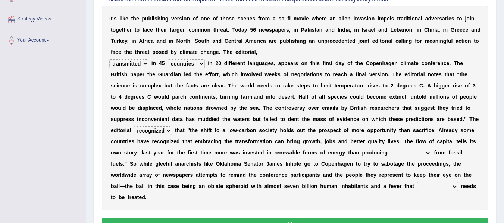
click at [134, 126] on select "modified protested recognized declined" at bounding box center [153, 130] width 38 height 9
click at [169, 133] on select "modified protested recognized declined" at bounding box center [153, 130] width 38 height 9
click at [134, 126] on select "modified protested recognized declined" at bounding box center [153, 130] width 38 height 9
click at [150, 133] on select "modified protested recognized declined" at bounding box center [153, 130] width 38 height 9
select select "recognized"
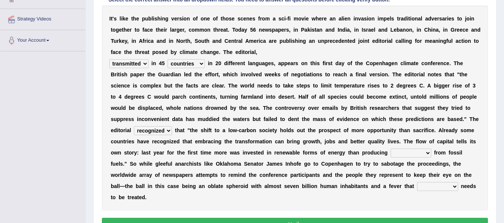
click at [134, 126] on select "modified protested recognized declined" at bounding box center [153, 130] width 38 height 9
click at [401, 153] on select "electricity indivisibility negativity significance" at bounding box center [410, 153] width 41 height 9
select select "electricity"
click at [390, 149] on select "electricity indivisibility negativity significance" at bounding box center [410, 153] width 41 height 9
drag, startPoint x: 239, startPoint y: 188, endPoint x: 328, endPoint y: 202, distance: 90.3
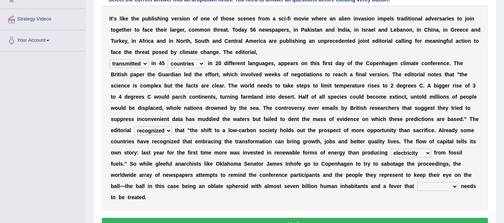
click at [328, 202] on div "I t ' s l i k e t h e p u b l i s h i n g v e r s i o n o f o n e o f t h o s e…" at bounding box center [295, 108] width 386 height 205
click at [424, 186] on select "solicitously desperately ephemerally peripherally" at bounding box center [437, 186] width 41 height 9
select select "desperately"
click at [417, 182] on select "solicitously desperately ephemerally peripherally" at bounding box center [437, 186] width 41 height 9
click at [389, 201] on div "I t ' s l i k e t h e p u b l i s h i n g v e r s i o n o f o n e o f t h o s e…" at bounding box center [295, 108] width 386 height 205
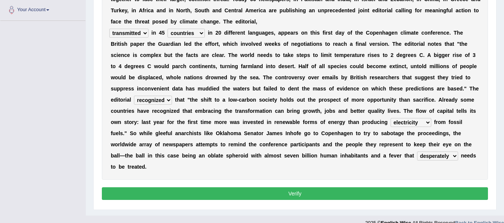
scroll to position [176, 0]
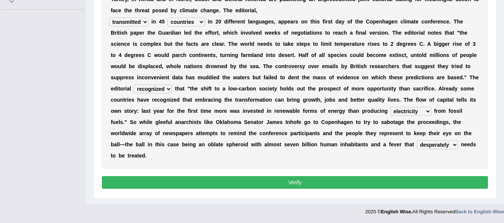
click at [351, 185] on button "Verify" at bounding box center [295, 182] width 386 height 13
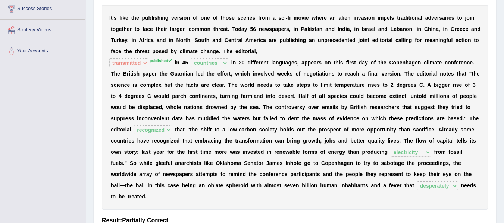
scroll to position [109, 0]
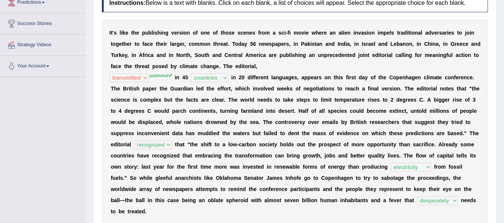
click at [386, 217] on div "I t ' s l i k e t h e p u b l i s h i n g v e r s i o n o f o n e o f t h o s e…" at bounding box center [295, 122] width 386 height 205
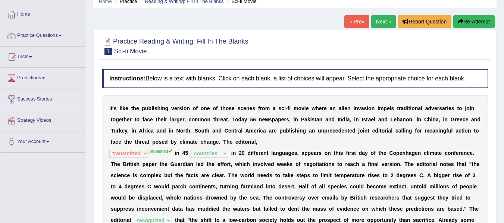
scroll to position [31, 0]
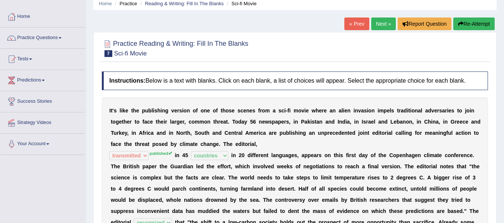
click at [385, 22] on link "Next »" at bounding box center [383, 24] width 25 height 13
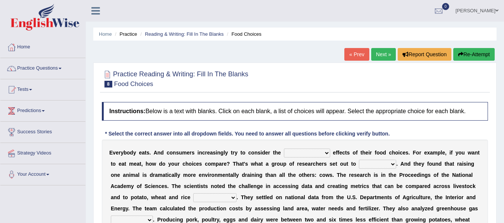
click at [383, 76] on div at bounding box center [295, 78] width 386 height 23
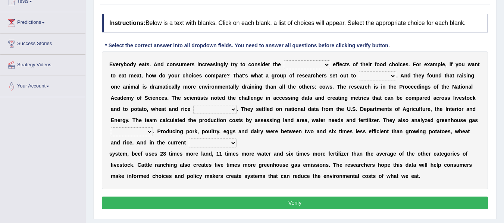
scroll to position [90, 0]
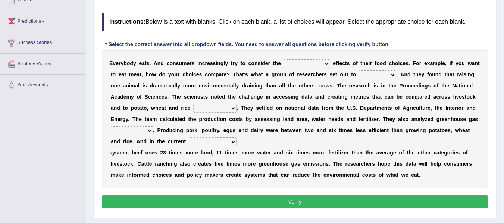
click at [296, 63] on select "spiritual economic environmental material" at bounding box center [307, 63] width 46 height 9
select select "material"
click at [284, 59] on select "spiritual economic environmental material" at bounding box center [307, 63] width 46 height 9
click at [367, 78] on select "exemplify squander discover purchase" at bounding box center [377, 74] width 37 height 9
select select "discover"
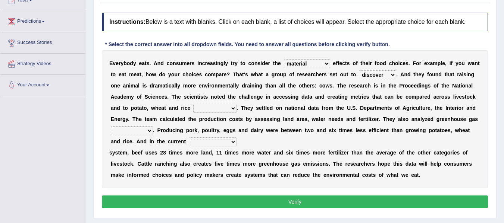
click at [359, 70] on select "exemplify squander discover purchase" at bounding box center [377, 74] width 37 height 9
click at [202, 111] on select "production corruption consumption inventory" at bounding box center [214, 108] width 43 height 9
click at [193, 104] on select "production corruption consumption inventory" at bounding box center [214, 108] width 43 height 9
click at [215, 106] on select "production corruption consumption inventory" at bounding box center [214, 108] width 43 height 9
select select "production"
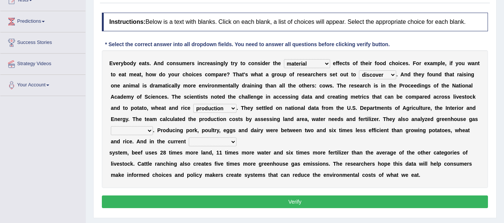
click at [193, 104] on select "production corruption consumption inventory" at bounding box center [214, 108] width 43 height 9
click at [133, 132] on select "conjectures manufacture emissions purification" at bounding box center [132, 130] width 42 height 9
select select "purification"
click at [111, 126] on select "conjectures manufacture emissions purification" at bounding box center [132, 130] width 42 height 9
click at [198, 142] on select "agricultural impalpable ungrammatical terminal" at bounding box center [213, 142] width 48 height 9
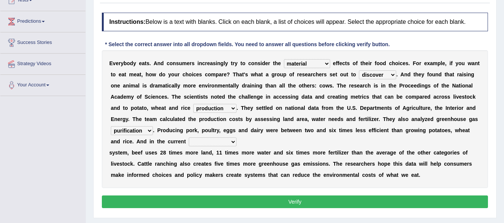
select select "agricultural"
click at [189, 138] on select "agricultural impalpable ungrammatical terminal" at bounding box center [213, 142] width 48 height 9
click at [257, 202] on button "Verify" at bounding box center [295, 202] width 386 height 13
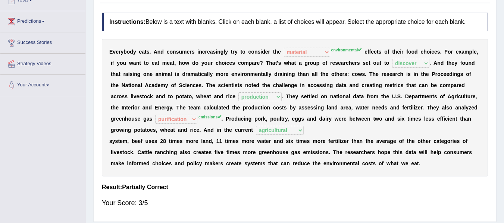
click at [220, 187] on h4 "Result:" at bounding box center [295, 187] width 386 height 7
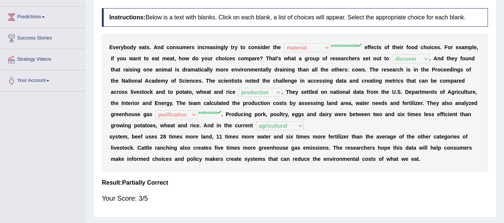
scroll to position [0, 0]
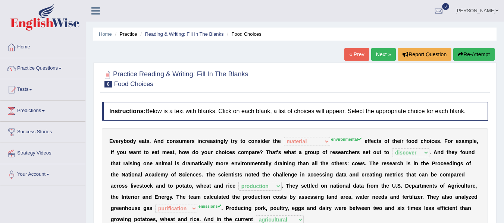
click at [379, 54] on link "Next »" at bounding box center [383, 54] width 25 height 13
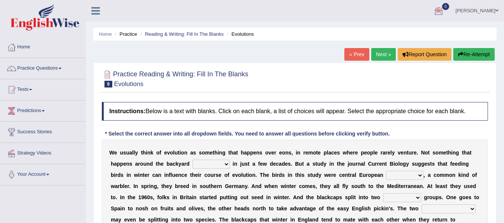
click at [417, 82] on div at bounding box center [295, 78] width 386 height 23
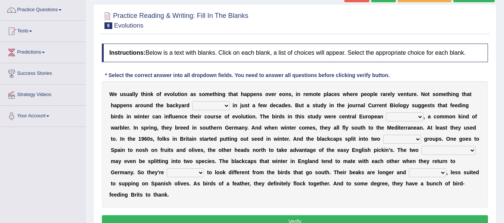
scroll to position [60, 0]
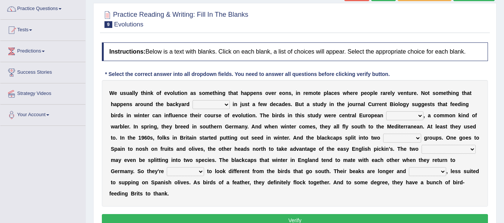
click at [202, 104] on select "beaver believer birdfeeder phonier" at bounding box center [210, 104] width 37 height 9
click at [218, 105] on select "beaver believer birdfeeder phonier" at bounding box center [210, 104] width 37 height 9
click at [225, 106] on select "beaver believer birdfeeder phonier" at bounding box center [210, 104] width 37 height 9
click at [211, 110] on div "W e u s u a l l y t h i n k o f e v o l u t i o n a s s o m e t h i n g t h a t…" at bounding box center [295, 143] width 386 height 127
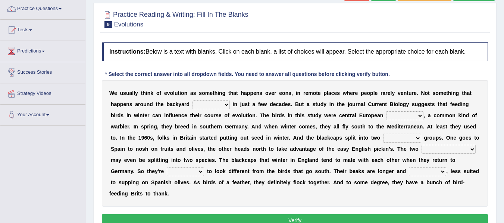
click at [215, 107] on select "beaver believer birdfeeder phonier" at bounding box center [210, 104] width 37 height 9
select select "believer"
click at [192, 100] on select "beaver believer birdfeeder phonier" at bounding box center [210, 104] width 37 height 9
click at [394, 115] on select "blackcaps pox flaps chats" at bounding box center [404, 116] width 37 height 9
click at [386, 112] on select "blackcaps pox flaps chats" at bounding box center [404, 116] width 37 height 9
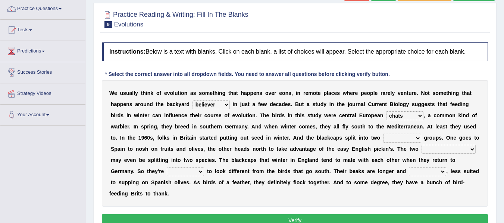
click at [401, 118] on select "blackcaps pox flaps chats" at bounding box center [404, 116] width 37 height 9
click at [386, 112] on select "blackcaps pox flaps chats" at bounding box center [404, 116] width 37 height 9
click at [404, 114] on select "blackcaps pox flaps chats" at bounding box center [404, 116] width 37 height 9
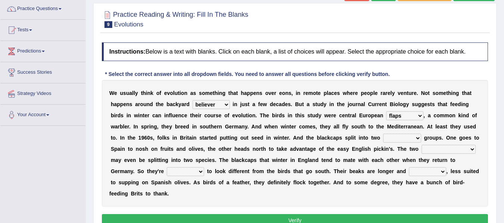
click at [404, 114] on select "blackcaps pox flaps chats" at bounding box center [404, 116] width 37 height 9
select select "blackcaps"
click at [386, 112] on select "blackcaps pox flaps chats" at bounding box center [404, 116] width 37 height 9
click at [393, 134] on div "W e u s u a l l y t h i n k o f e v o l u t i o n a s s o m e t h i n g t h a t…" at bounding box center [295, 143] width 386 height 127
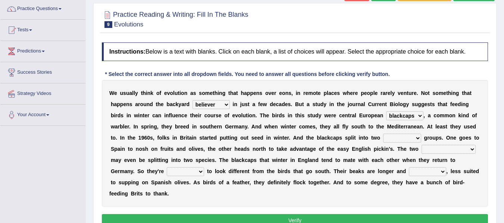
click at [396, 140] on select "distinct bit disconnect split" at bounding box center [402, 138] width 38 height 9
select select "distinct"
click at [383, 134] on select "distinct bit disconnect split" at bounding box center [402, 138] width 38 height 9
click at [433, 148] on select "elevators populations breakers contraindications" at bounding box center [448, 149] width 54 height 9
select select "breakers"
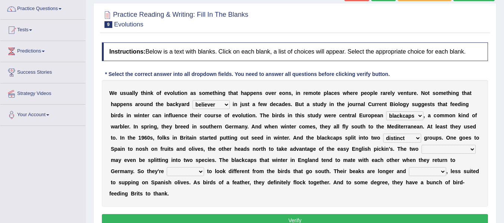
click at [421, 145] on select "elevators populations breakers contraindications" at bounding box center [448, 149] width 54 height 9
click at [176, 176] on select "starting blotting wanting padding" at bounding box center [185, 171] width 37 height 9
select select "starting"
click at [167, 167] on select "starting blotting wanting padding" at bounding box center [185, 171] width 37 height 9
click at [418, 174] on select "freshwater spillover scheduler narrower" at bounding box center [427, 171] width 37 height 9
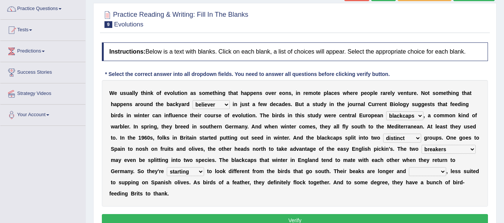
select select "narrower"
click at [409, 167] on select "freshwater spillover scheduler narrower" at bounding box center [427, 171] width 37 height 9
click at [295, 220] on button "Verify" at bounding box center [295, 220] width 386 height 13
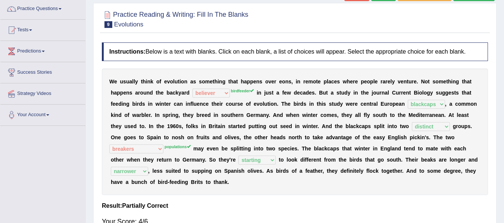
click at [217, 203] on h4 "Result:" at bounding box center [295, 206] width 386 height 7
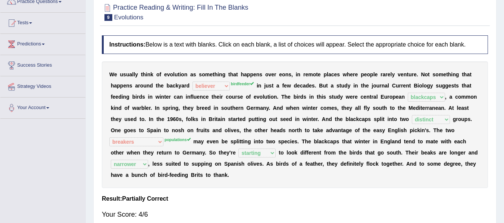
scroll to position [0, 0]
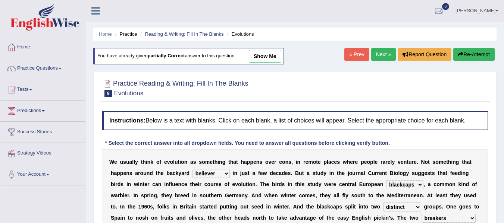
select select "believer"
select select "blackcaps"
select select "distinct"
select select "breakers"
select select "starting"
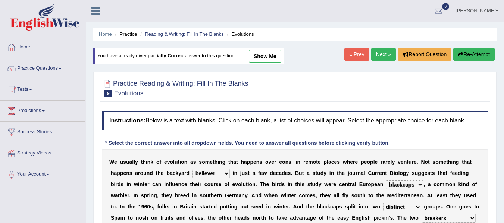
select select "narrower"
click at [316, 81] on div at bounding box center [295, 87] width 386 height 23
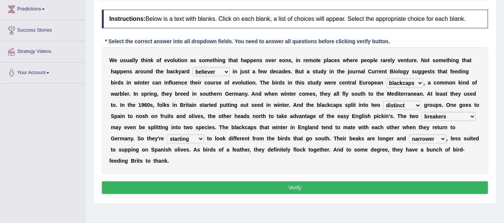
scroll to position [134, 0]
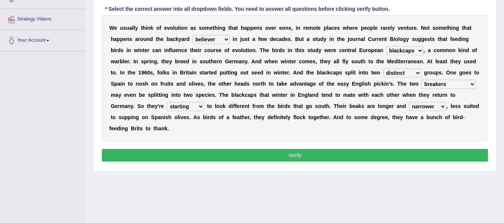
click at [215, 38] on select "beaver believer birdfeeder phonier" at bounding box center [210, 39] width 37 height 9
select select "birdfeeder"
click at [192, 35] on select "beaver believer birdfeeder phonier" at bounding box center [210, 39] width 37 height 9
click at [441, 83] on select "elevators populations breakers contraindications" at bounding box center [448, 84] width 54 height 9
select select "populations"
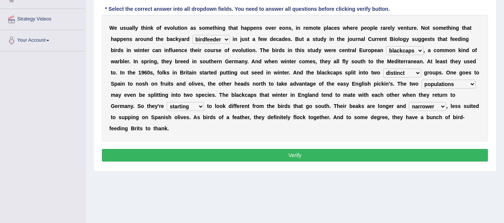
click at [421, 80] on select "elevators populations breakers contraindications" at bounding box center [448, 84] width 54 height 9
click at [396, 163] on div "Instructions: Below is a text with blanks. Click on each blank, a list of choic…" at bounding box center [295, 71] width 390 height 194
click at [394, 154] on button "Verify" at bounding box center [295, 155] width 386 height 13
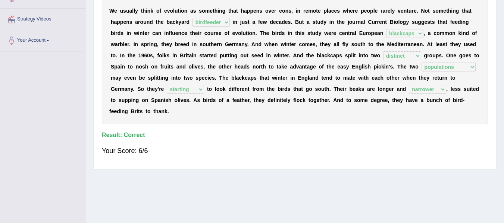
click at [289, 165] on div "Instructions: Below is a text with blanks. Click on each blank, a list of choic…" at bounding box center [295, 67] width 390 height 198
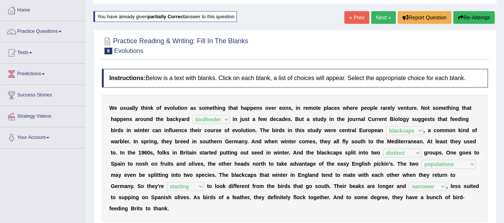
scroll to position [0, 0]
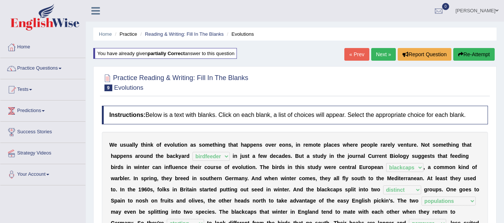
click at [385, 50] on link "Next »" at bounding box center [383, 54] width 25 height 13
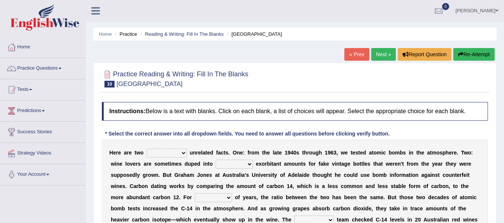
click at [337, 80] on div at bounding box center [295, 78] width 386 height 23
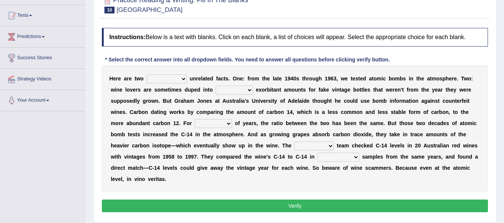
scroll to position [75, 0]
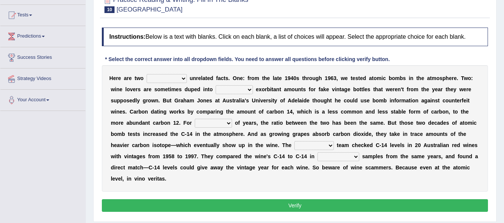
click at [177, 79] on select "seemingly feelingly endearingly entreatingly" at bounding box center [167, 78] width 40 height 9
select select "seemingly"
click at [147, 74] on select "seemingly feelingly endearingly entreatingly" at bounding box center [167, 78] width 40 height 9
click at [238, 92] on select "dipping trekking spending swinging" at bounding box center [234, 89] width 37 height 9
click at [216, 85] on select "dipping trekking spending swinging" at bounding box center [234, 89] width 37 height 9
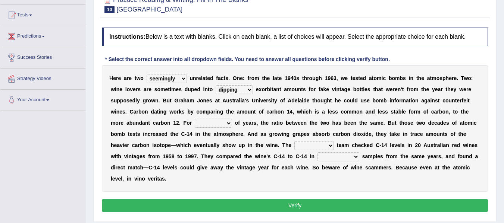
click at [248, 87] on select "dipping trekking spending swinging" at bounding box center [234, 89] width 37 height 9
click at [235, 87] on select "dipping trekking spending swinging" at bounding box center [234, 89] width 37 height 9
select select "spending"
click at [216, 85] on select "dipping trekking spending swinging" at bounding box center [234, 89] width 37 height 9
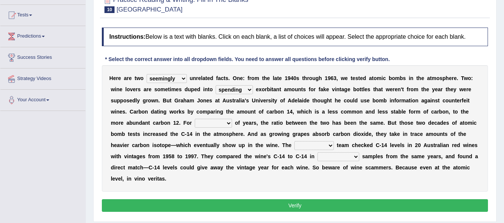
click at [214, 124] on select "couples much thousands numerous" at bounding box center [213, 123] width 37 height 9
click at [195, 119] on select "couples much thousands numerous" at bounding box center [213, 123] width 37 height 9
click at [211, 125] on select "couples much thousands numerous" at bounding box center [213, 123] width 37 height 9
select select "couples"
click at [195, 119] on select "couples much thousands numerous" at bounding box center [213, 123] width 37 height 9
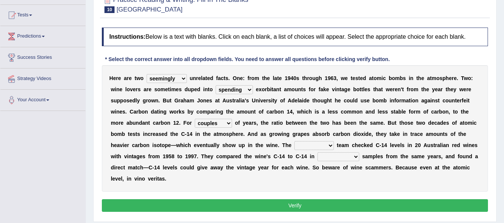
click at [311, 148] on select "research individual preparation strange" at bounding box center [314, 145] width 40 height 9
select select "research"
click at [294, 141] on select "research individual preparation strange" at bounding box center [314, 145] width 40 height 9
click at [324, 157] on select "physical atmospheric fluid solid" at bounding box center [338, 157] width 42 height 9
select select "fluid"
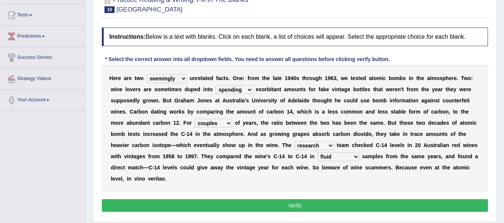
click at [317, 153] on select "physical atmospheric fluid solid" at bounding box center [338, 157] width 42 height 9
click at [372, 204] on button "Verify" at bounding box center [295, 206] width 386 height 13
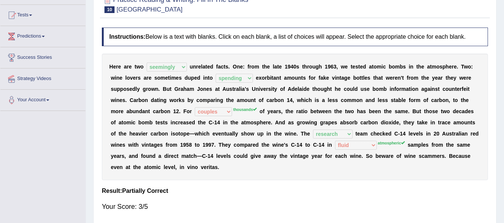
click at [352, 173] on div "H e r e a r e t w o seemingly feelingly endearingly entreatingly u n r e l a t …" at bounding box center [295, 117] width 386 height 127
click at [358, 170] on div "H e r e a r e t w o seemingly feelingly endearingly entreatingly u n r e l a t …" at bounding box center [295, 117] width 386 height 127
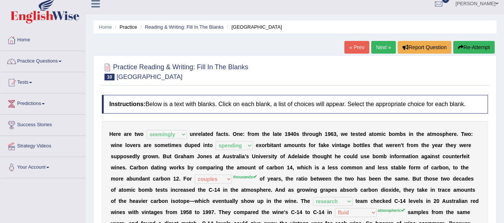
scroll to position [0, 0]
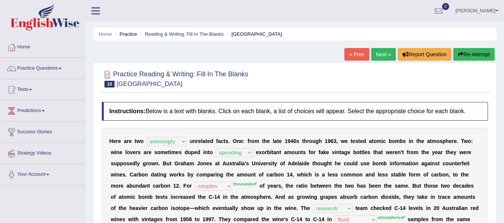
click at [492, 7] on link "Suman Gurung" at bounding box center [477, 9] width 54 height 19
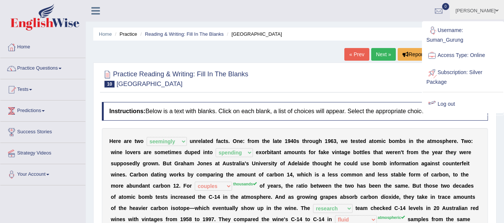
click at [464, 106] on link "Log out" at bounding box center [463, 104] width 81 height 17
